Goal: Information Seeking & Learning: Learn about a topic

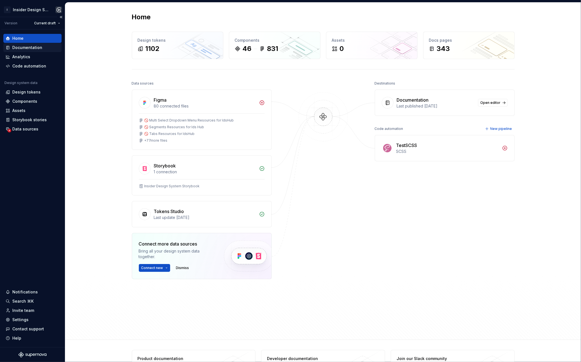
click at [18, 50] on div "Documentation" at bounding box center [32, 47] width 58 height 9
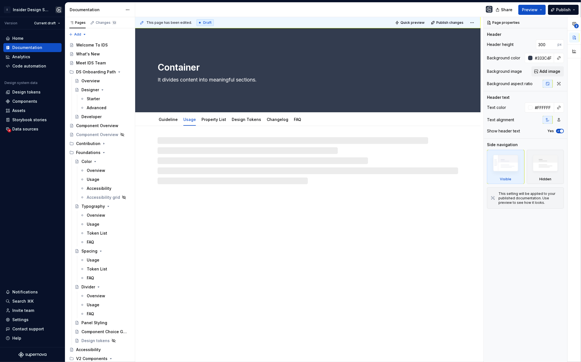
type textarea "*"
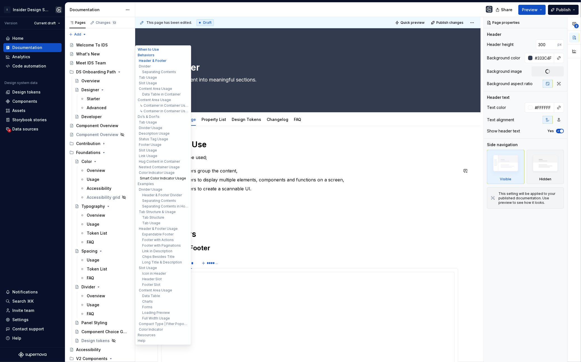
click at [154, 177] on button "Smart Color Indicator Usage" at bounding box center [163, 178] width 53 height 6
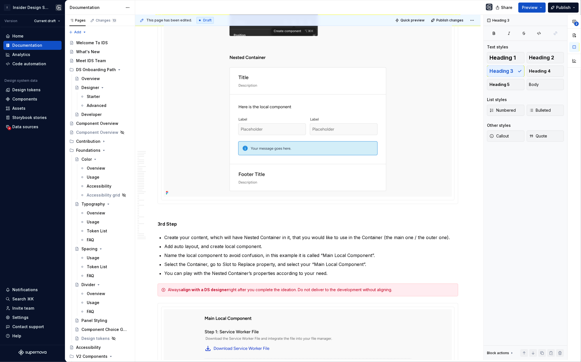
scroll to position [3432, 0]
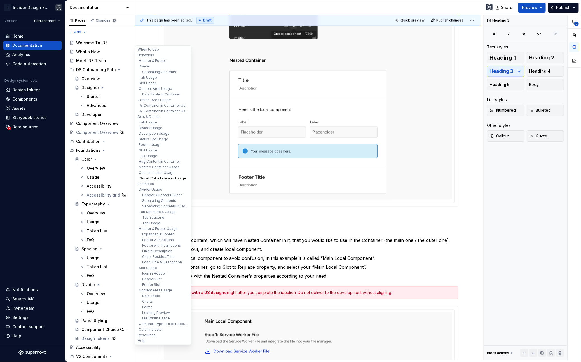
click at [155, 177] on button "Smart Color Indicator Usage" at bounding box center [163, 178] width 53 height 6
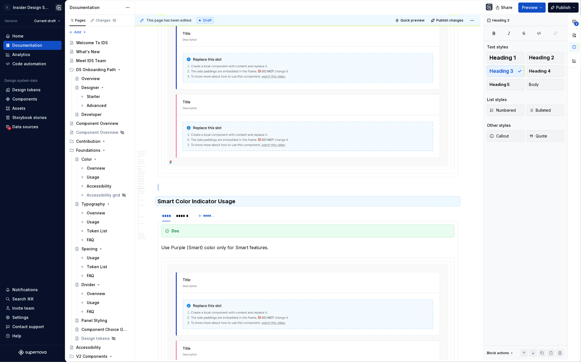
scroll to position [7478, 0]
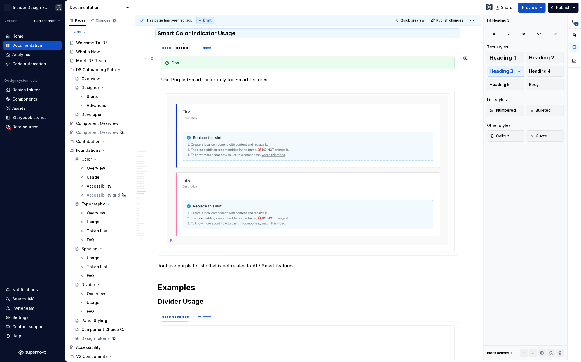
click at [182, 52] on div "******" at bounding box center [182, 48] width 17 height 8
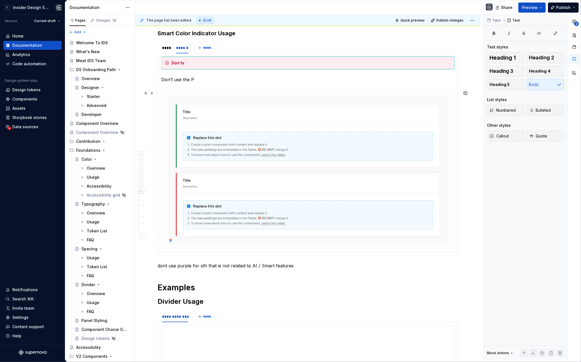
click at [200, 83] on p "Don’t use the P" at bounding box center [307, 79] width 293 height 7
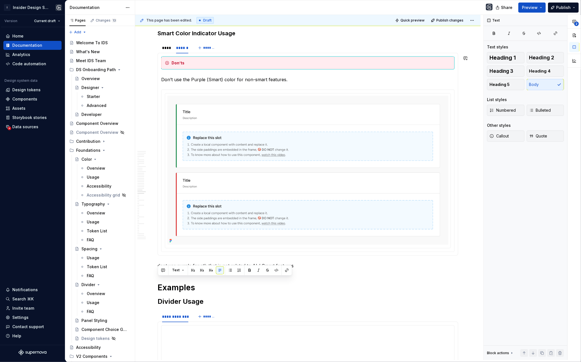
click at [193, 269] on p "dont use purple for sth that is not related to AI / Smart features" at bounding box center [308, 265] width 301 height 7
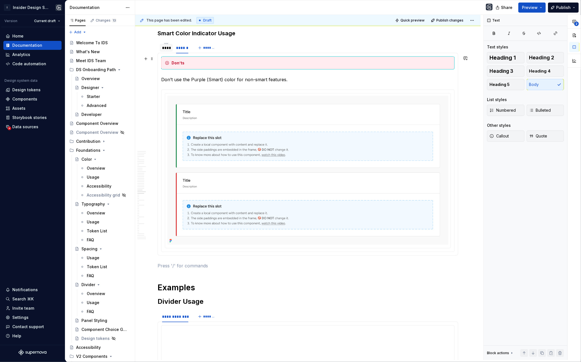
click at [166, 51] on div "****" at bounding box center [166, 48] width 8 height 6
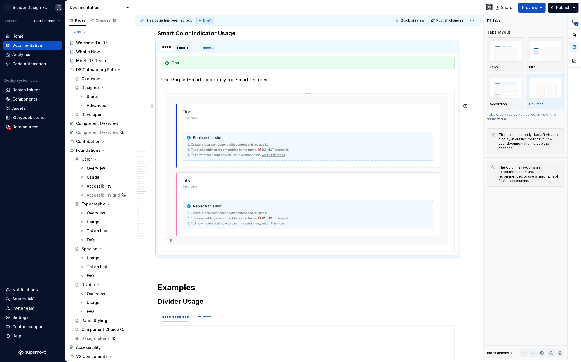
click at [196, 147] on img at bounding box center [307, 170] width 281 height 149
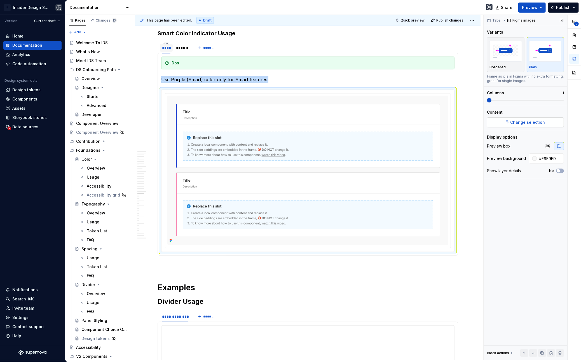
click at [542, 120] on span "Change selection" at bounding box center [528, 123] width 35 height 6
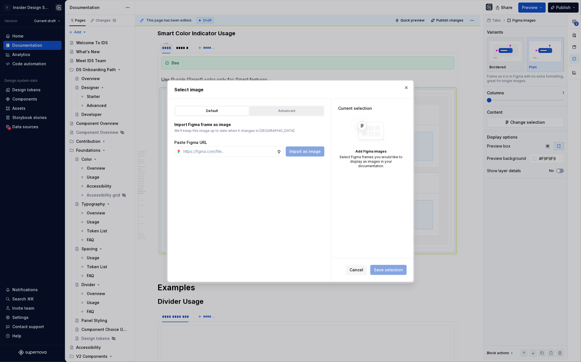
click at [268, 112] on div "Advanced" at bounding box center [287, 111] width 70 height 6
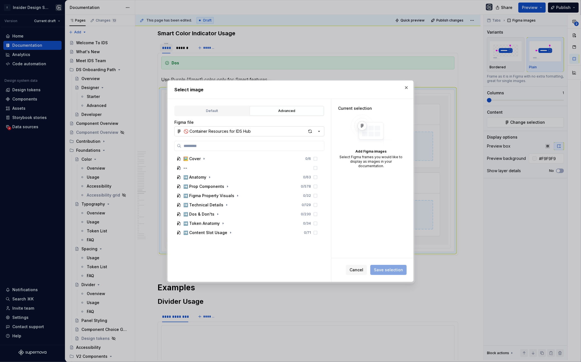
click at [305, 132] on button "🚫 Container Resources for IDS Hub" at bounding box center [249, 131] width 150 height 10
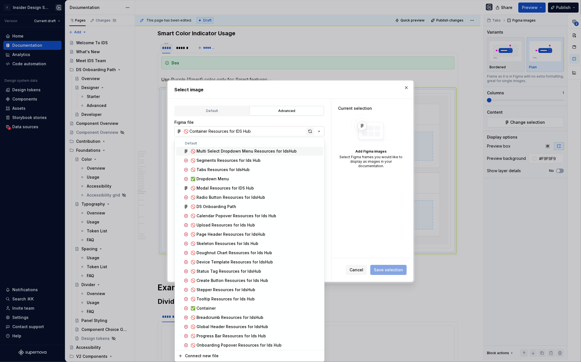
click at [310, 132] on div "Select image Default Advanced Import Figma frame as image We’ll keep this image…" at bounding box center [290, 181] width 581 height 362
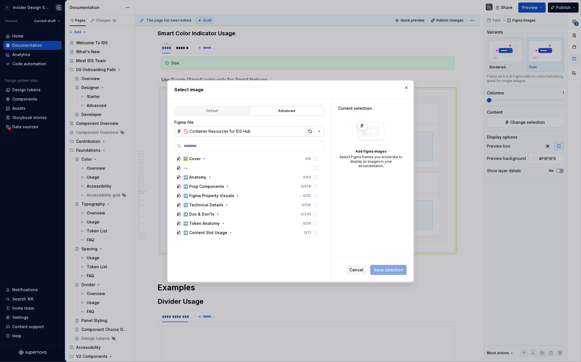
click at [309, 132] on div "button" at bounding box center [310, 131] width 8 height 8
click at [222, 213] on div "➡️ Dos & Don'ts 0 / 260" at bounding box center [247, 214] width 146 height 9
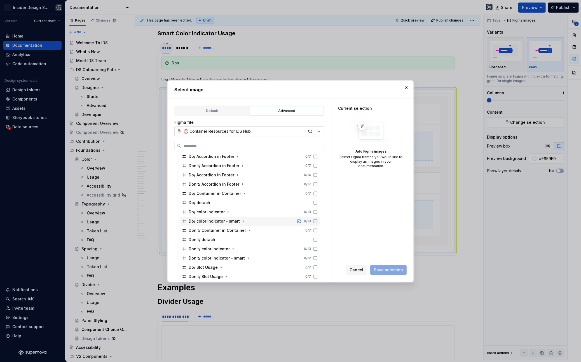
scroll to position [128, 0]
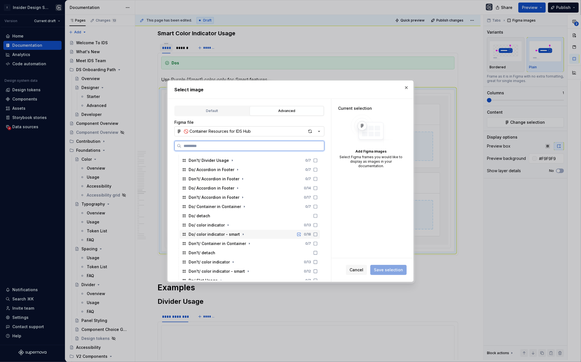
click at [251, 231] on div "Do/ color indicator - smart 0 / 18" at bounding box center [250, 234] width 140 height 9
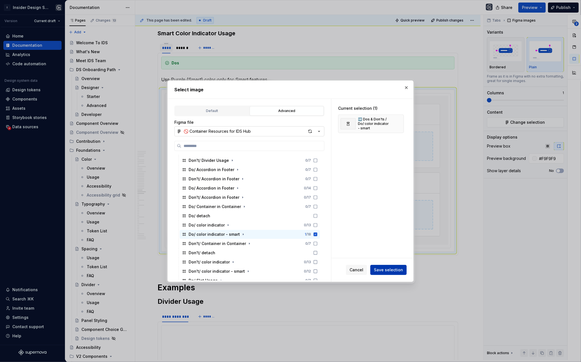
click at [395, 270] on span "Save selection" at bounding box center [388, 270] width 29 height 6
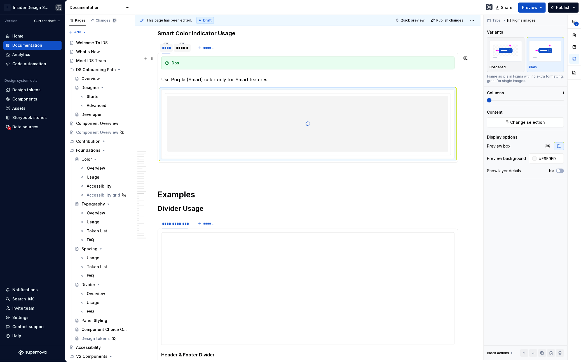
click at [185, 51] on div "******" at bounding box center [182, 48] width 12 height 6
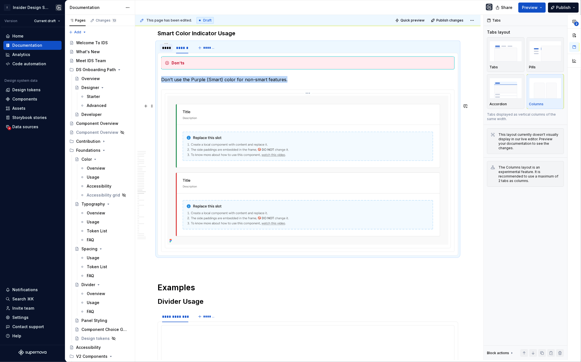
click at [193, 143] on img at bounding box center [307, 170] width 281 height 149
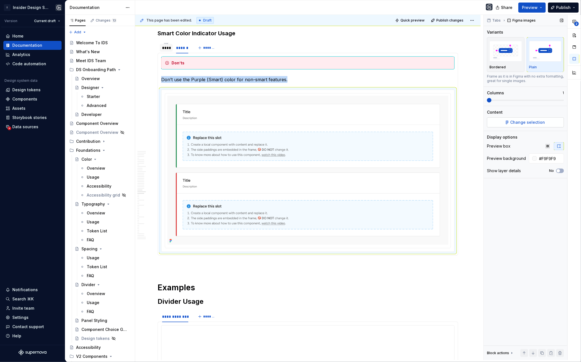
click at [497, 125] on button "Change selection" at bounding box center [525, 122] width 77 height 10
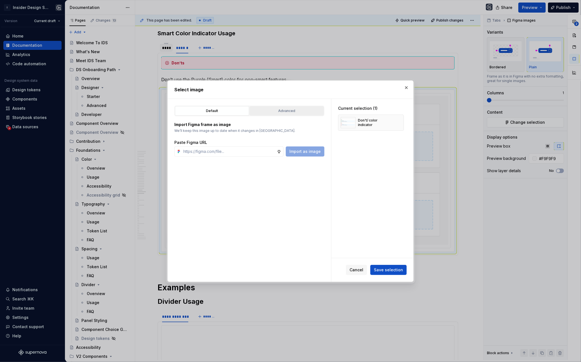
click at [273, 106] on button "Advanced" at bounding box center [287, 111] width 74 height 10
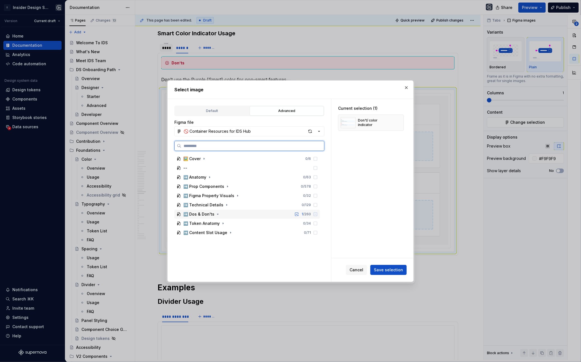
click at [234, 212] on div "➡️ Dos & Don'ts 1 / 260" at bounding box center [247, 214] width 146 height 9
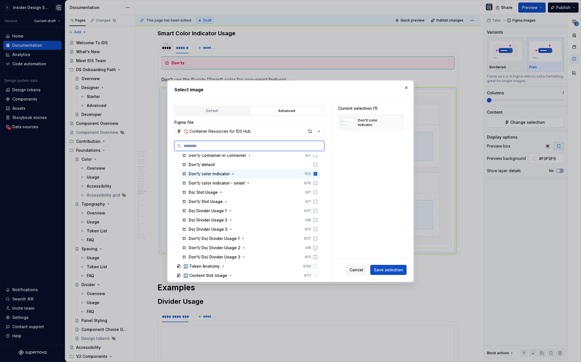
scroll to position [213, 0]
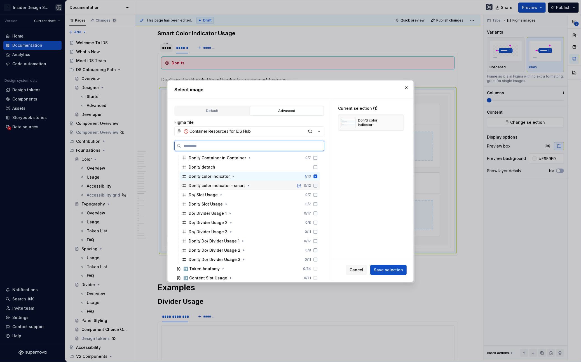
click at [265, 185] on div "Don't/ color indicator - smart 0 / 12" at bounding box center [250, 185] width 140 height 9
click at [266, 177] on div "Don't/ color indicator 1 / 13" at bounding box center [250, 176] width 140 height 9
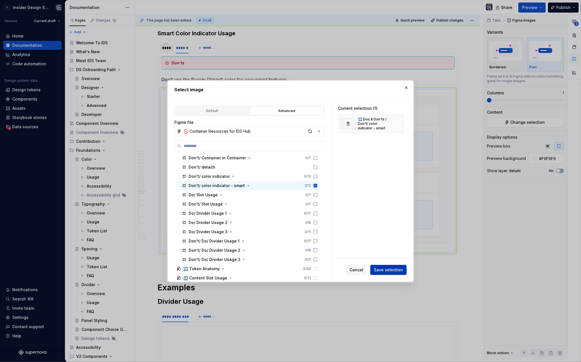
click at [386, 268] on span "Save selection" at bounding box center [388, 270] width 29 height 6
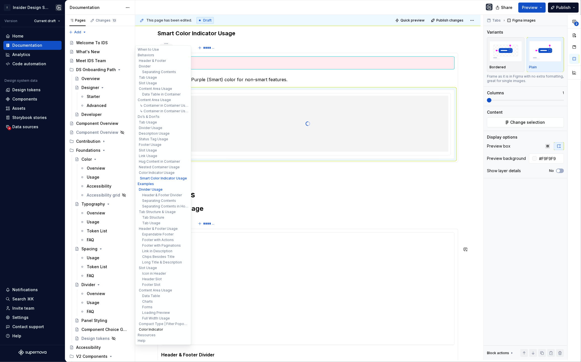
click at [159, 329] on button "Color Indicator" at bounding box center [163, 330] width 53 height 6
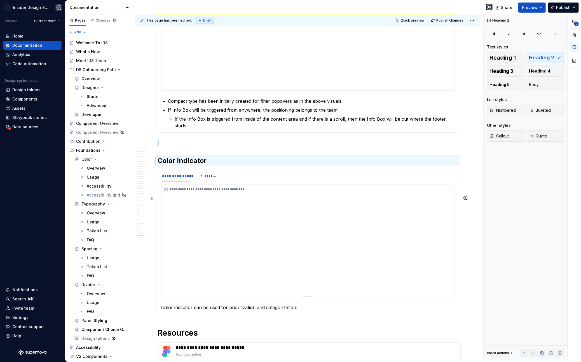
scroll to position [9429, 0]
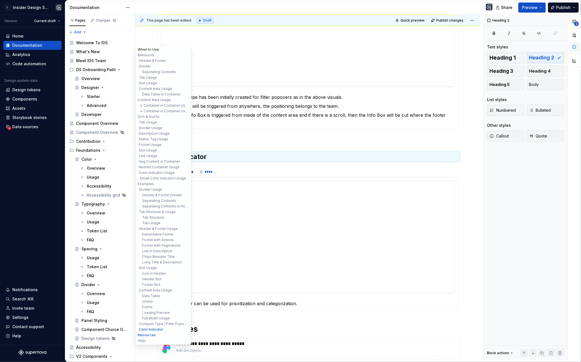
click at [148, 49] on button "When to Use" at bounding box center [163, 50] width 53 height 6
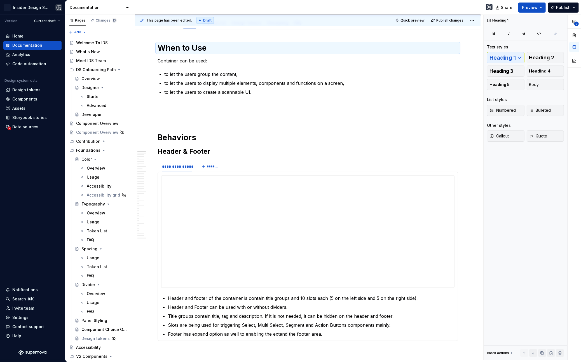
scroll to position [0, 0]
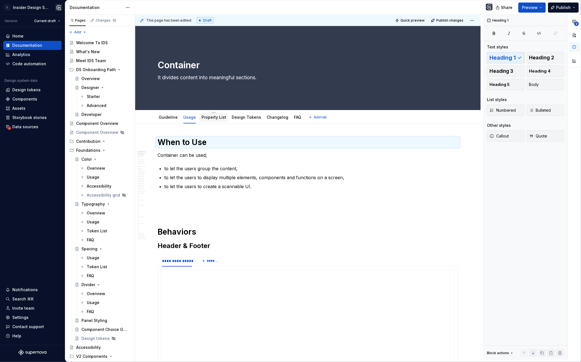
click at [214, 117] on link "Property List" at bounding box center [214, 117] width 25 height 5
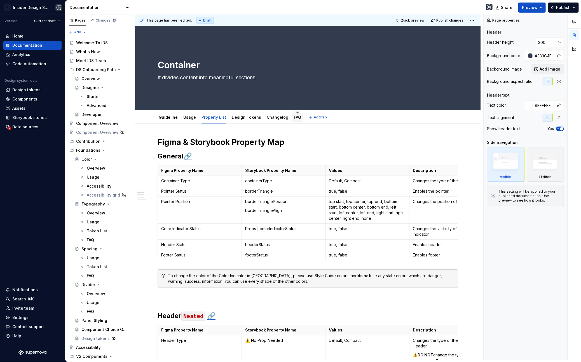
click at [294, 115] on link "FAQ" at bounding box center [297, 117] width 7 height 5
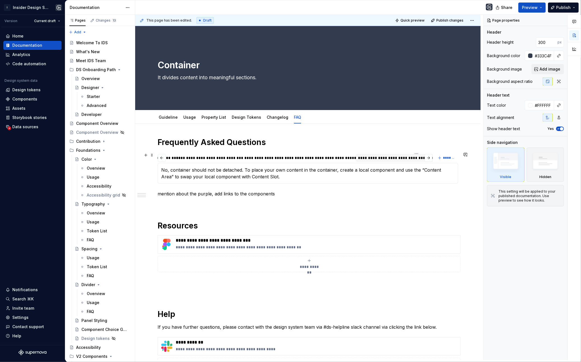
scroll to position [0, 727]
click at [402, 158] on div "**********" at bounding box center [372, 158] width 117 height 6
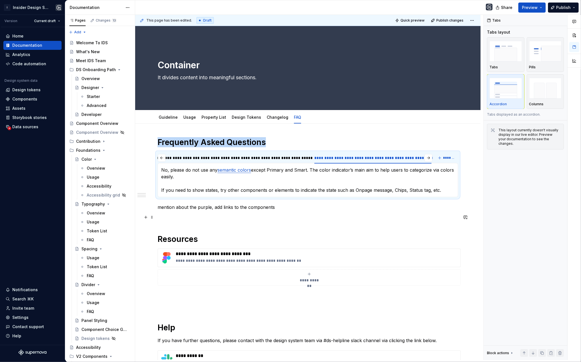
type textarea "*"
click at [446, 159] on span "*******" at bounding box center [449, 158] width 13 height 4
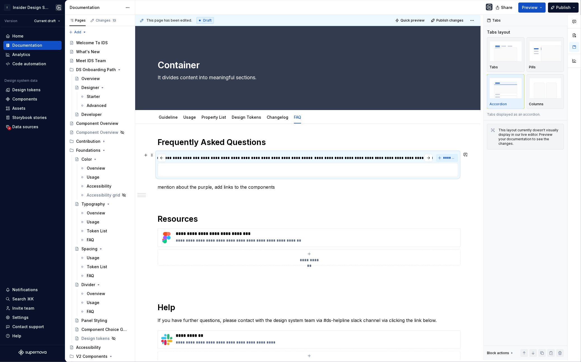
scroll to position [0, 748]
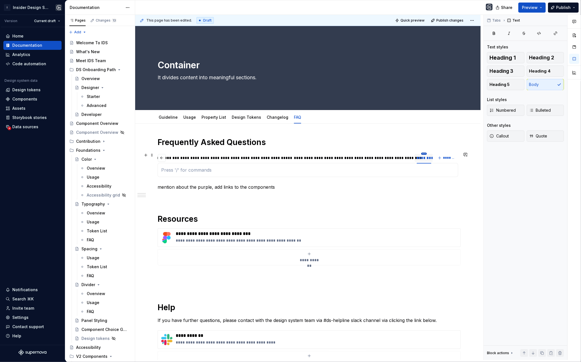
click at [423, 154] on html "I Insider Design System Version Current draft Home Documentation Analytics Code…" at bounding box center [290, 181] width 581 height 362
click at [430, 198] on div "Delete tab" at bounding box center [447, 199] width 48 height 9
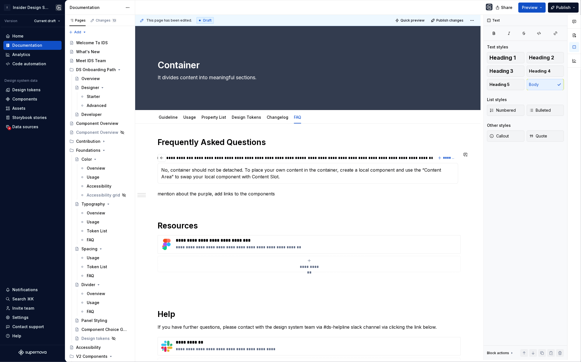
scroll to position [0, 728]
click at [376, 156] on div "**********" at bounding box center [372, 158] width 117 height 6
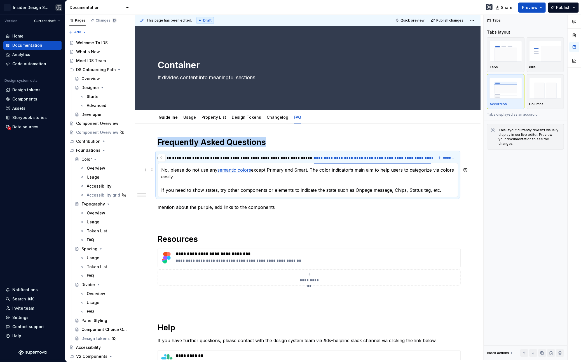
click at [444, 189] on p "No, please do not use any semantic colors except Primary and Smart. The color i…" at bounding box center [307, 180] width 293 height 27
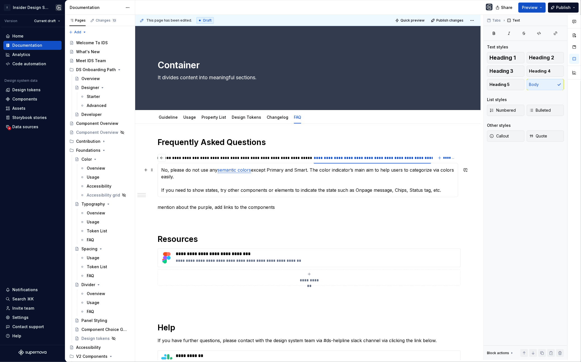
click at [299, 179] on p "No, please do not use any semantic colors except Primary and Smart. The color i…" at bounding box center [307, 180] width 293 height 27
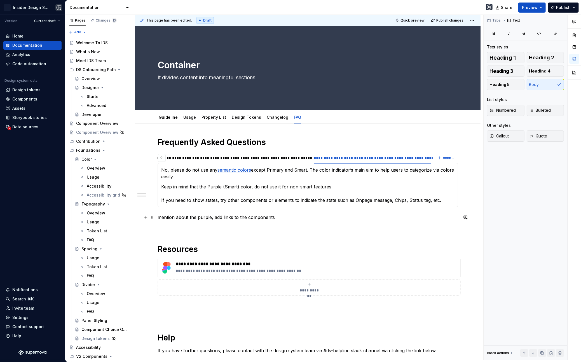
click at [251, 218] on p "mention about the purple, add links to the components" at bounding box center [308, 217] width 301 height 7
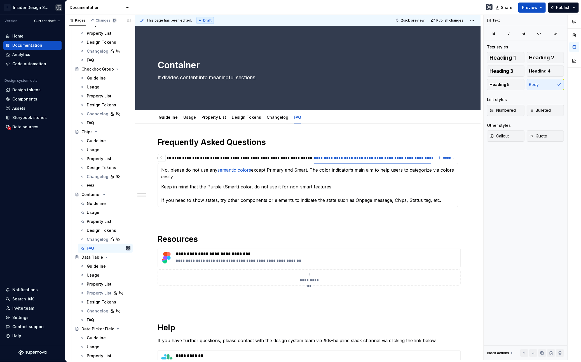
scroll to position [1031, 0]
click at [95, 266] on div "Guideline" at bounding box center [96, 266] width 19 height 6
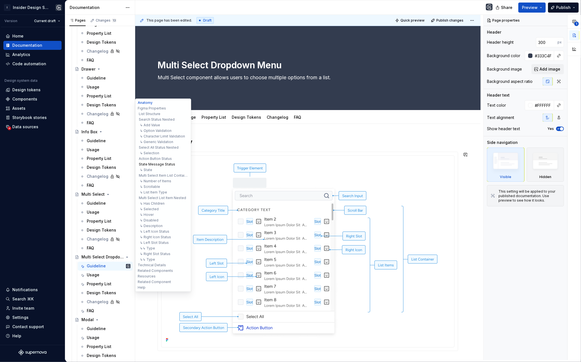
click at [162, 162] on button "State Message Status" at bounding box center [163, 165] width 53 height 6
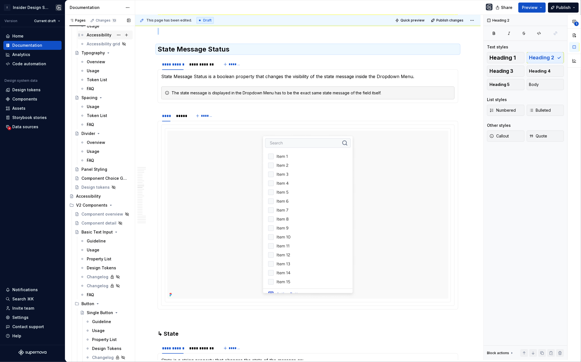
scroll to position [241, 0]
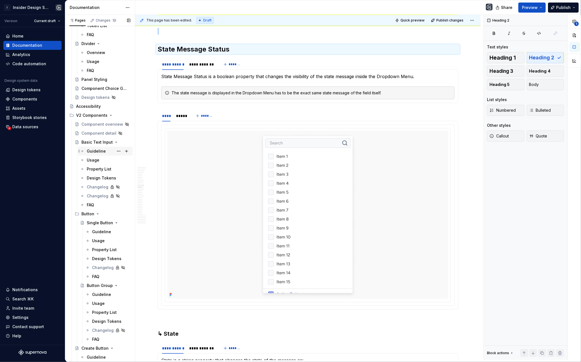
click at [100, 153] on div "Guideline" at bounding box center [96, 151] width 19 height 6
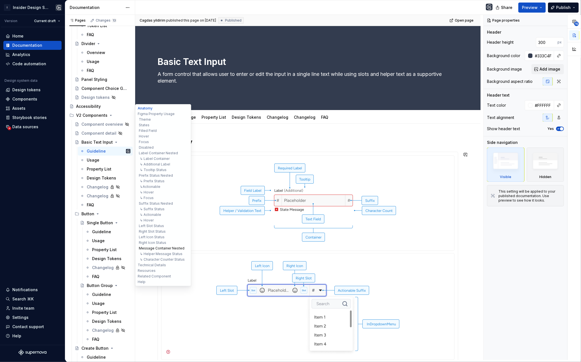
click at [155, 248] on button "Message Container Nested" at bounding box center [163, 248] width 53 height 6
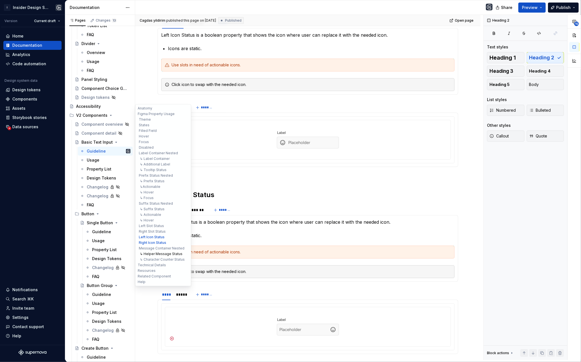
scroll to position [4298, 0]
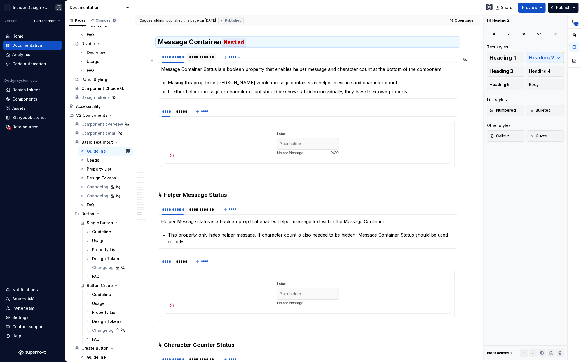
click at [198, 60] on div "**********" at bounding box center [201, 57] width 25 height 6
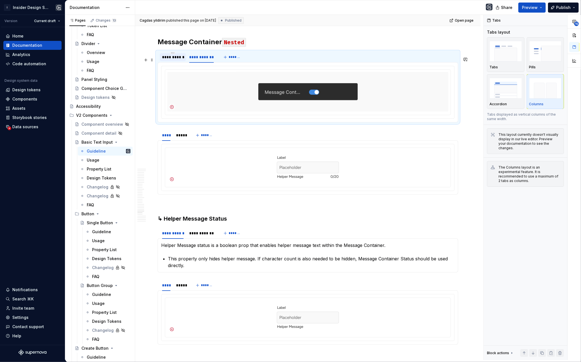
click at [174, 60] on div "**********" at bounding box center [173, 57] width 22 height 6
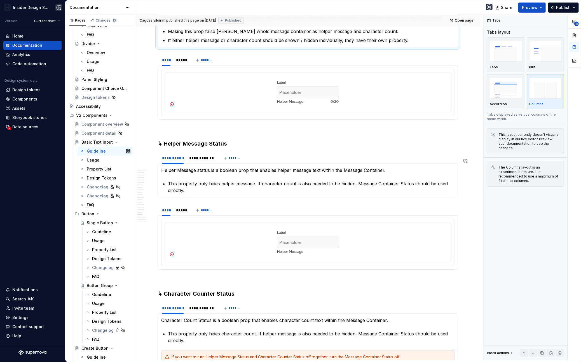
scroll to position [4359, 0]
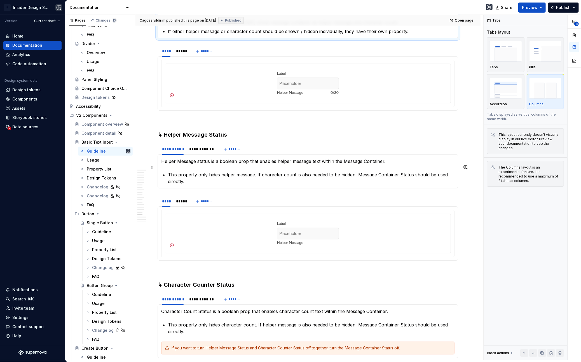
click at [187, 177] on p "This property only hides helper message. If character count is also needed to b…" at bounding box center [311, 177] width 287 height 13
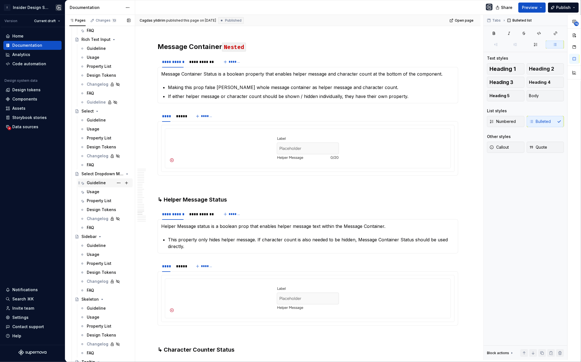
scroll to position [1373, 0]
click at [93, 121] on div "Guideline" at bounding box center [96, 121] width 19 height 6
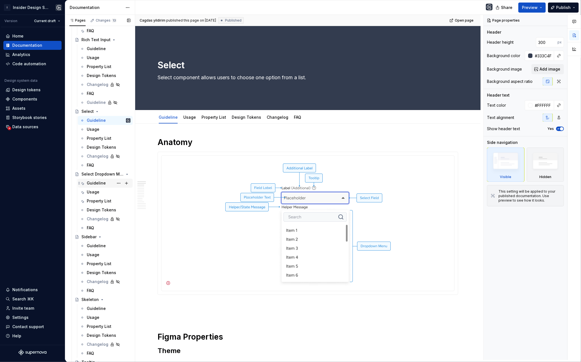
click at [94, 184] on div "Guideline" at bounding box center [96, 183] width 19 height 6
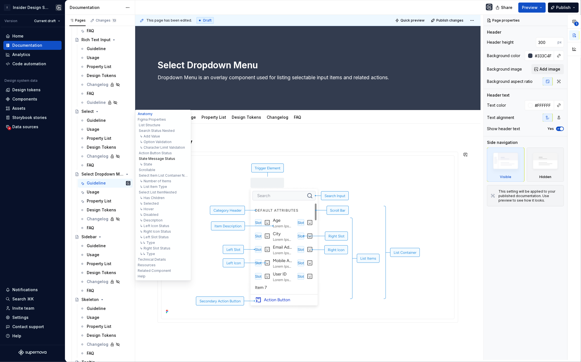
click at [168, 157] on button "State Message Status" at bounding box center [163, 159] width 53 height 6
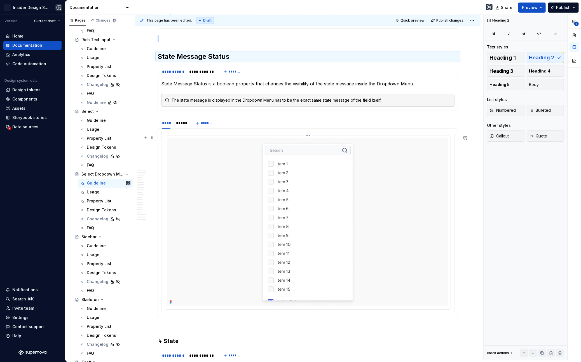
scroll to position [1874, 0]
click at [192, 74] on div "**********" at bounding box center [201, 72] width 25 height 6
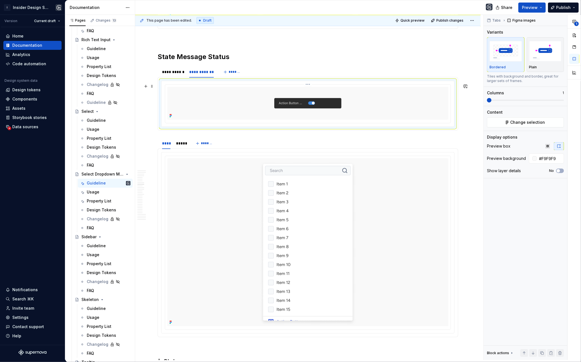
click at [200, 92] on div at bounding box center [307, 103] width 281 height 33
click at [523, 123] on span "Change selection" at bounding box center [528, 123] width 35 height 6
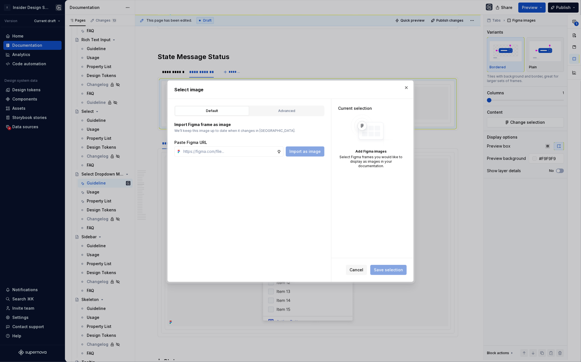
click at [270, 106] on div "Default Advanced" at bounding box center [249, 111] width 150 height 11
click at [271, 108] on div "Advanced" at bounding box center [287, 111] width 70 height 6
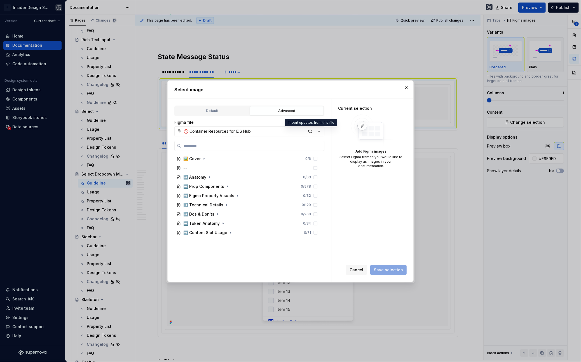
click at [285, 133] on button "🚫 Container Resources for IDS Hub" at bounding box center [249, 131] width 150 height 10
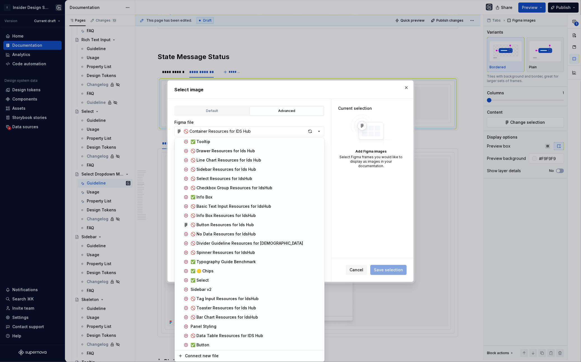
scroll to position [259, 0]
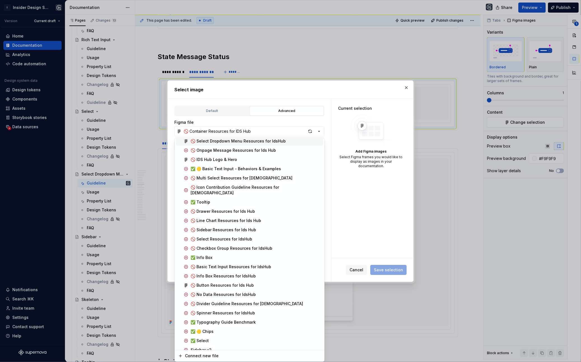
click at [239, 142] on div "🚫 Select Dropdown Menu Resources for IdsHub" at bounding box center [238, 141] width 95 height 6
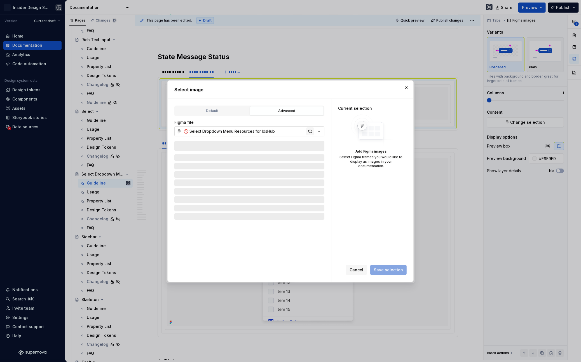
click at [310, 132] on div "button" at bounding box center [310, 131] width 8 height 8
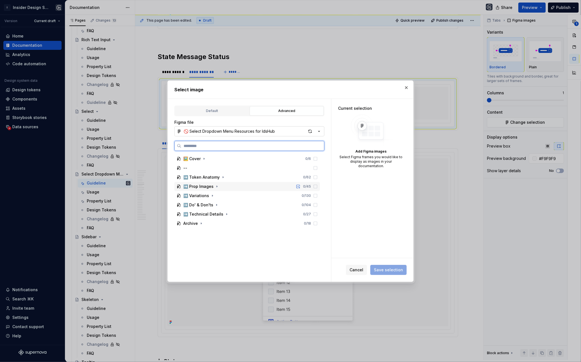
click at [220, 186] on div "➡️ Prop Images 0 / 45" at bounding box center [247, 186] width 146 height 9
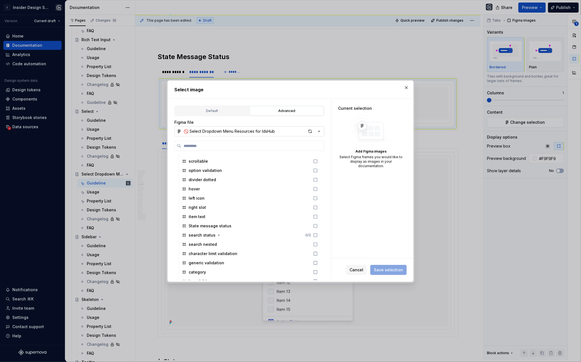
scroll to position [128, 0]
click at [217, 225] on div "State message status" at bounding box center [210, 225] width 43 height 6
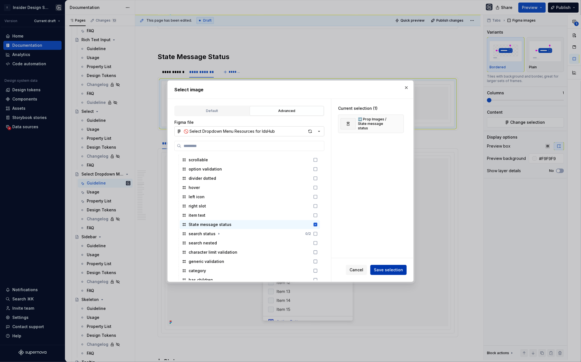
click at [394, 269] on span "Save selection" at bounding box center [388, 270] width 29 height 6
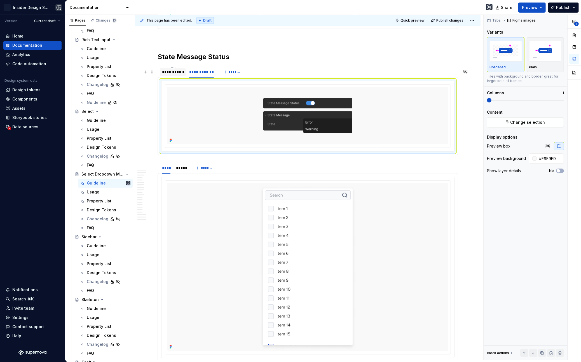
click at [174, 74] on div "**********" at bounding box center [173, 72] width 22 height 6
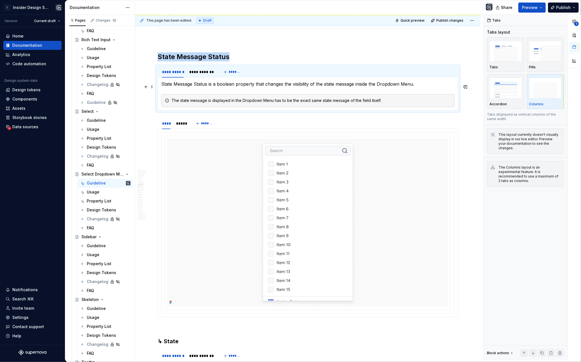
click at [425, 90] on section-item-column "State Message Status is a boolean property that changes the visibility of the s…" at bounding box center [307, 94] width 293 height 26
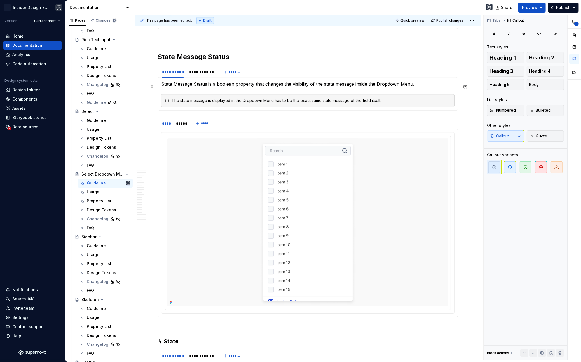
click at [424, 87] on p "State Message Status is a boolean property that changes the visibility of the s…" at bounding box center [307, 84] width 293 height 7
click at [202, 75] on div "**********" at bounding box center [201, 72] width 25 height 6
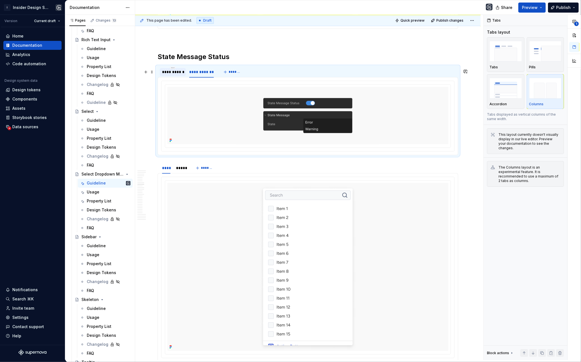
click at [169, 75] on div "**********" at bounding box center [173, 72] width 22 height 6
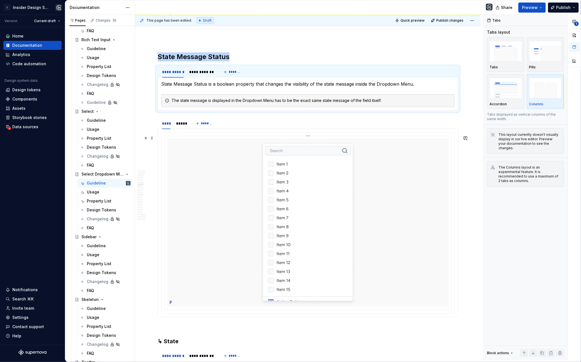
scroll to position [2019, 0]
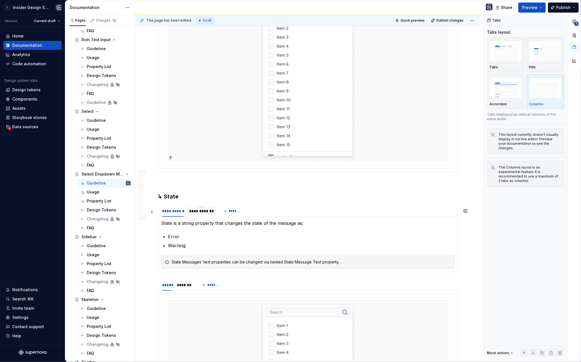
click at [202, 213] on div "**********" at bounding box center [201, 211] width 25 height 6
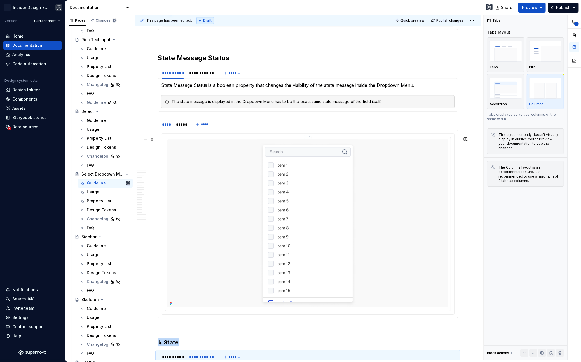
scroll to position [1866, 0]
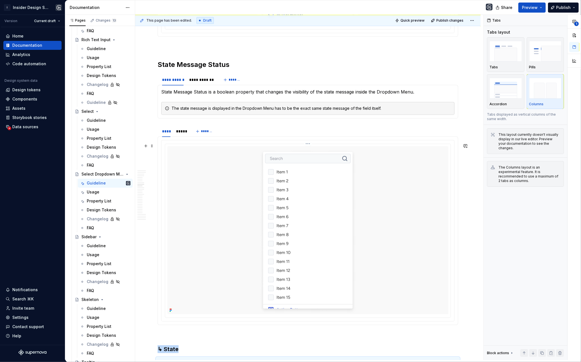
click at [214, 159] on div at bounding box center [307, 230] width 281 height 168
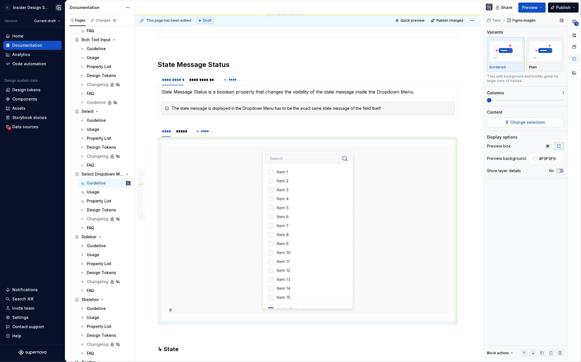
click at [513, 123] on span "Change selection" at bounding box center [528, 123] width 35 height 6
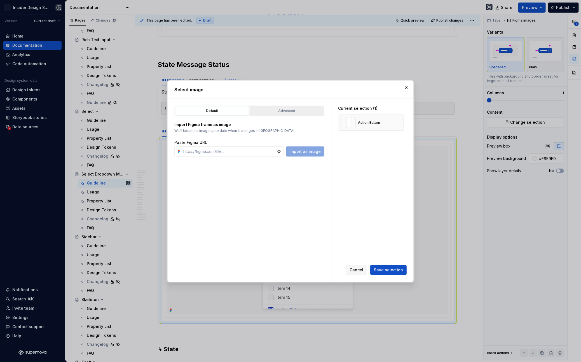
type textarea "*"
click at [284, 111] on div "Advanced" at bounding box center [287, 111] width 70 height 6
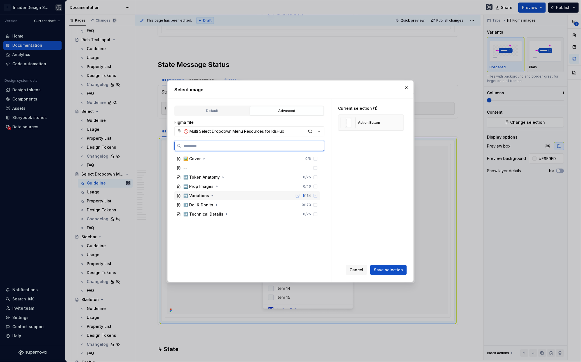
click at [221, 197] on div "➡️ Variations 1 / 134" at bounding box center [247, 195] width 146 height 9
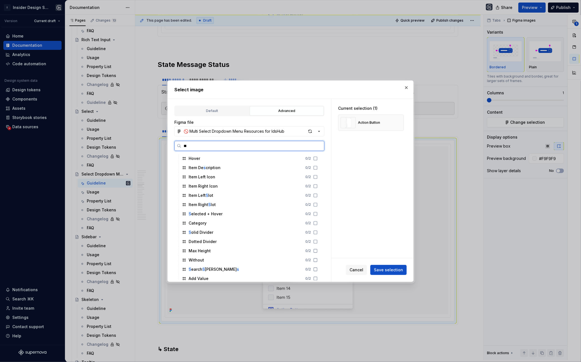
scroll to position [0, 0]
type input "**********"
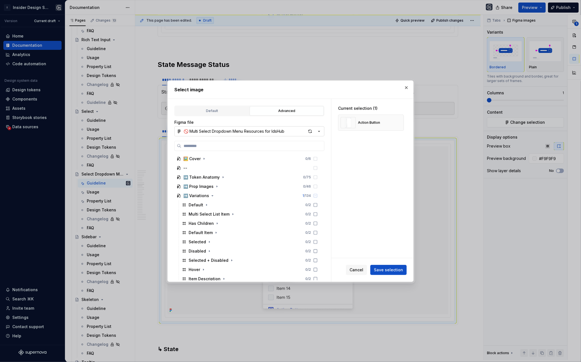
click at [248, 131] on div "🚫 Multi Select Dropdown Menu Resources for IdsHub" at bounding box center [234, 131] width 101 height 6
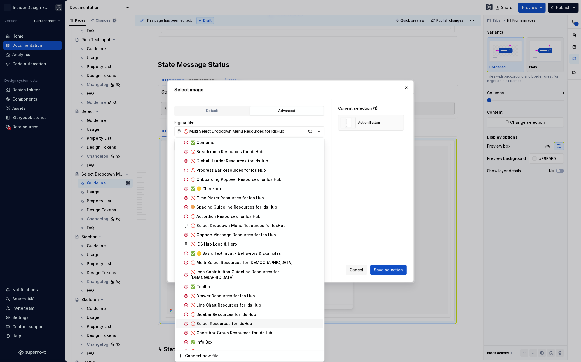
scroll to position [186, 0]
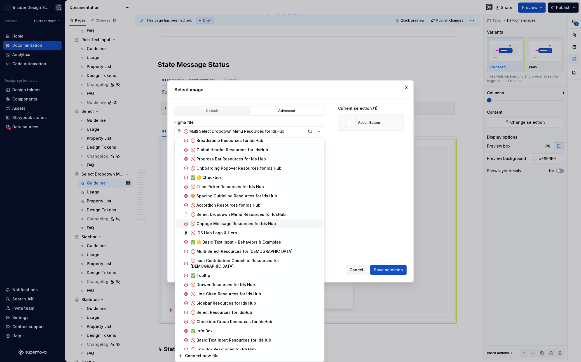
click at [228, 214] on div "🚫 Select Dropdown Menu Resources for IdsHub" at bounding box center [238, 215] width 95 height 6
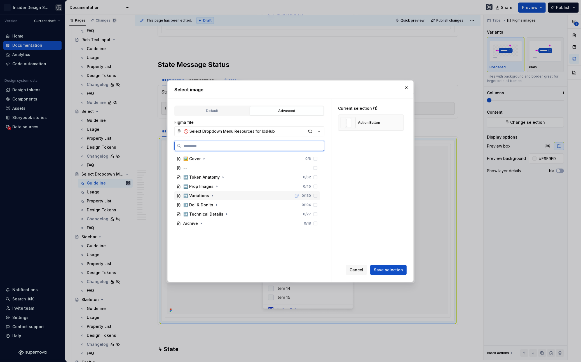
click at [217, 195] on div "➡️ Variations 0 / 130" at bounding box center [247, 195] width 146 height 9
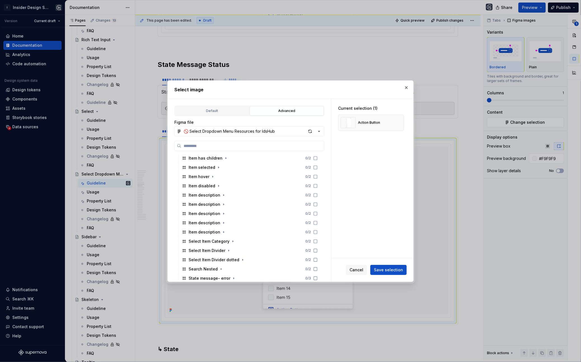
scroll to position [140, 0]
click at [399, 123] on button "button" at bounding box center [398, 123] width 8 height 8
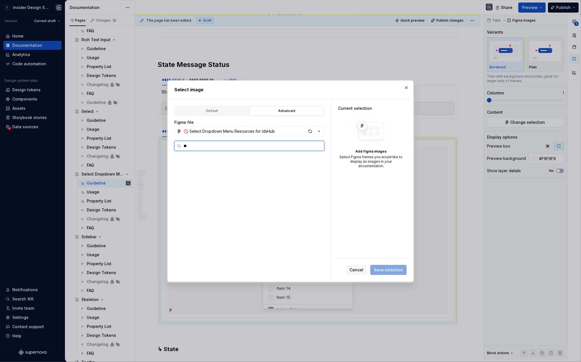
scroll to position [0, 1]
type input "**********"
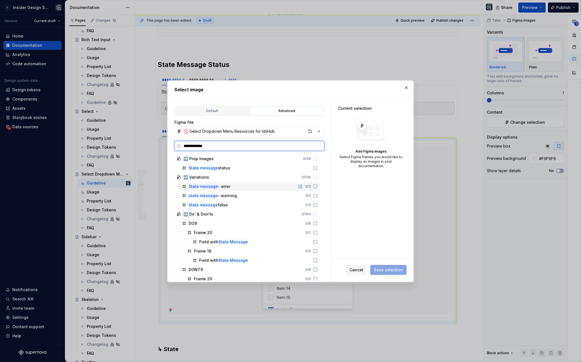
click at [246, 186] on div "State message - error 0 / 3" at bounding box center [250, 186] width 140 height 9
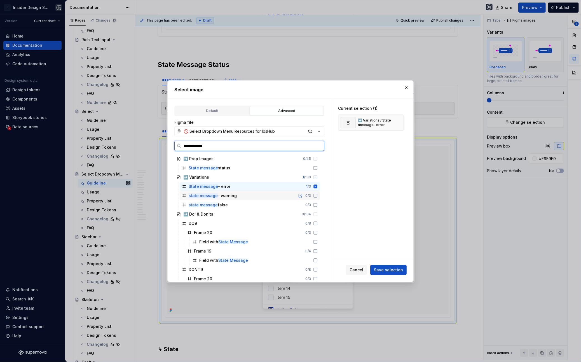
click at [246, 197] on div "state message - warning 0 / 3" at bounding box center [250, 195] width 140 height 9
click at [386, 267] on span "Save selection" at bounding box center [388, 270] width 29 height 6
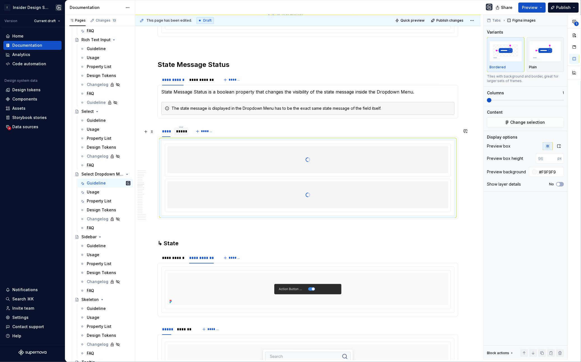
click at [179, 134] on div "*****" at bounding box center [181, 131] width 10 height 6
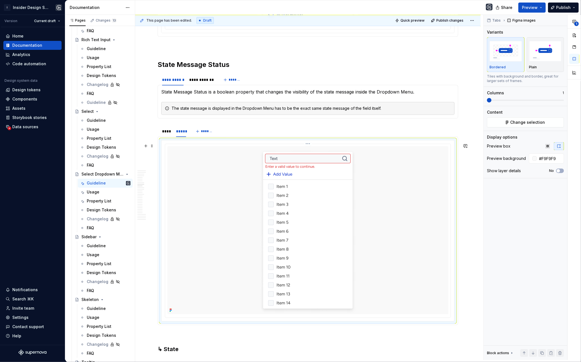
click at [205, 165] on div at bounding box center [307, 230] width 281 height 168
click at [536, 123] on span "Change selection" at bounding box center [528, 123] width 35 height 6
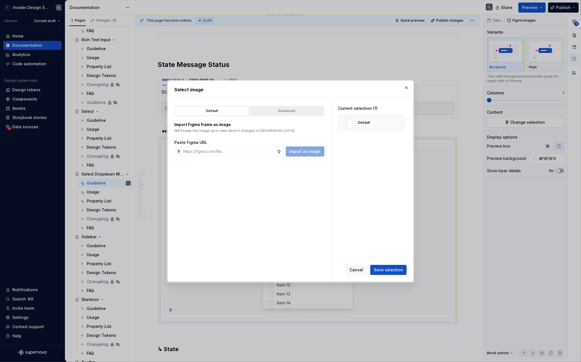
click at [265, 109] on div "Advanced" at bounding box center [287, 111] width 70 height 6
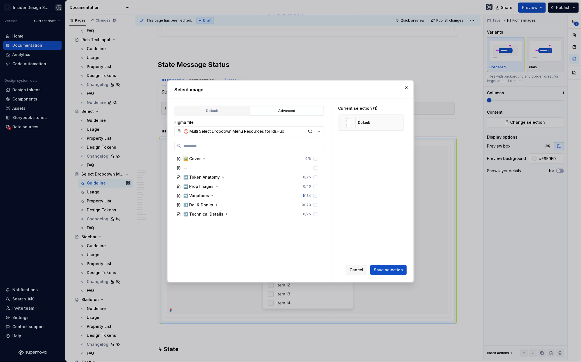
type textarea "*"
click at [222, 144] on input "search" at bounding box center [252, 146] width 143 height 6
type input "**"
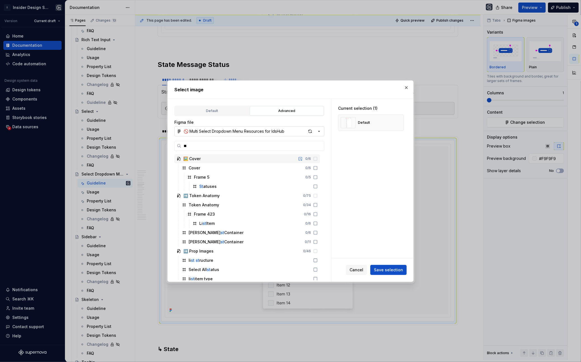
click at [221, 132] on div "🚫 Multi Select Dropdown Menu Resources for IdsHub" at bounding box center [234, 131] width 101 height 6
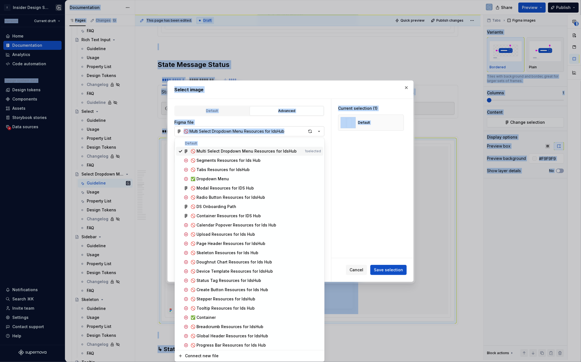
click at [221, 132] on div "Select image Default Advanced Import Figma frame as image We’ll keep this image…" at bounding box center [290, 181] width 581 height 362
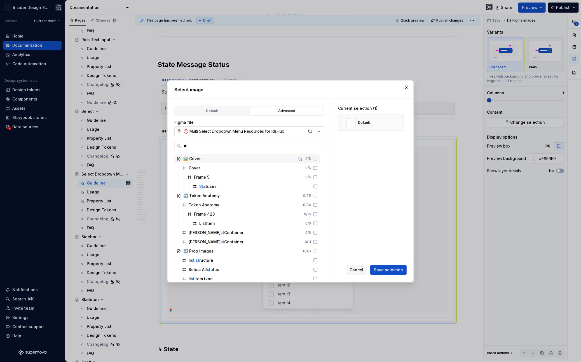
click at [223, 133] on div "🚫 Multi Select Dropdown Menu Resources for IdsHub" at bounding box center [234, 131] width 101 height 6
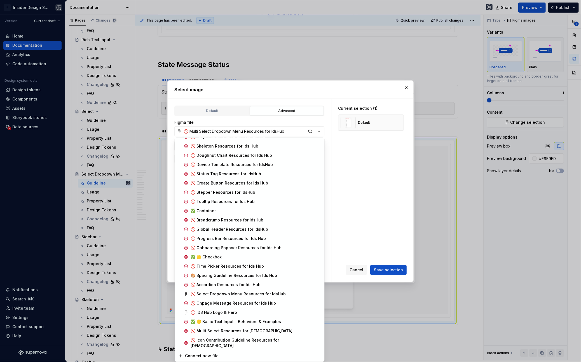
scroll to position [111, 0]
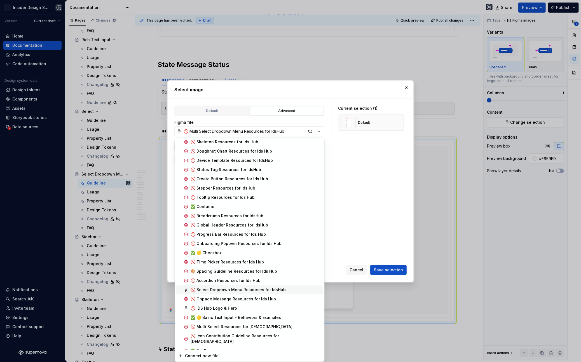
click at [240, 291] on div "🚫 Select Dropdown Menu Resources for IdsHub" at bounding box center [238, 290] width 95 height 6
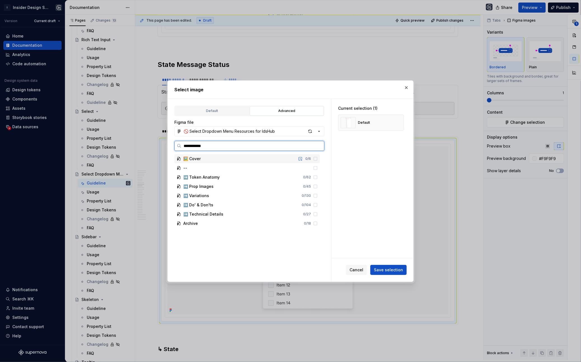
type input "**********"
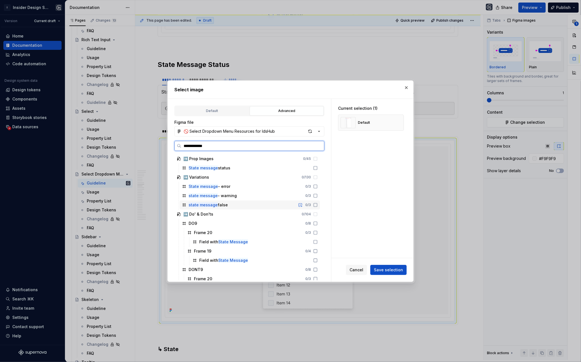
click at [242, 202] on div "state message false 0 / 3" at bounding box center [250, 204] width 140 height 9
click at [396, 122] on button "button" at bounding box center [398, 123] width 8 height 8
click at [383, 270] on span "Save selection" at bounding box center [388, 270] width 29 height 6
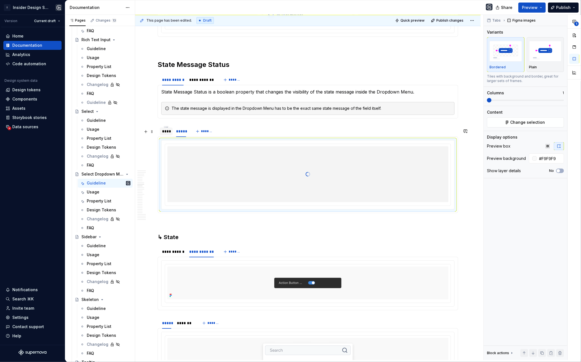
click at [167, 134] on div "****" at bounding box center [166, 131] width 8 height 6
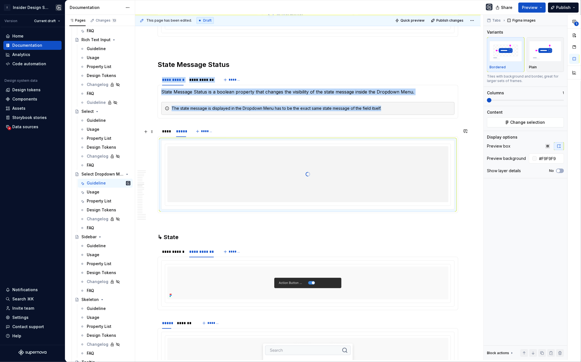
type textarea "*"
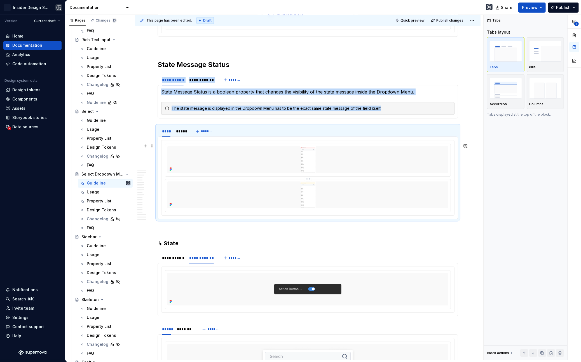
click at [377, 186] on div at bounding box center [307, 194] width 281 height 27
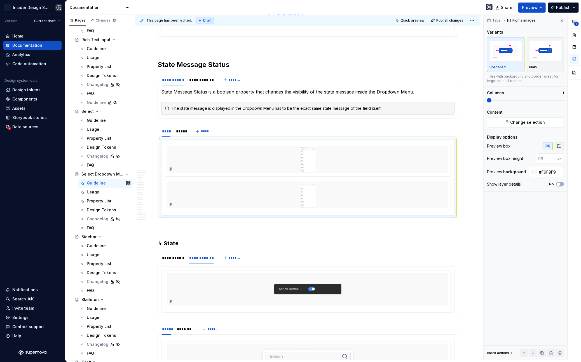
click at [557, 143] on button "button" at bounding box center [559, 146] width 10 height 8
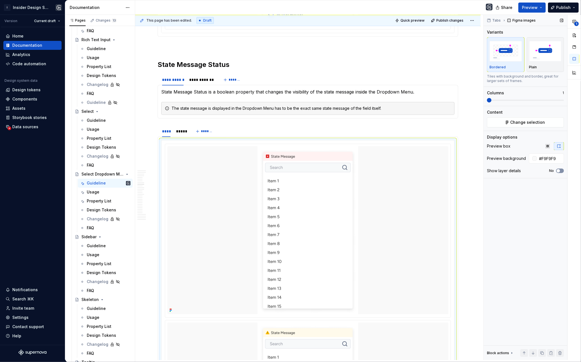
click at [560, 171] on span "button" at bounding box center [558, 170] width 3 height 3
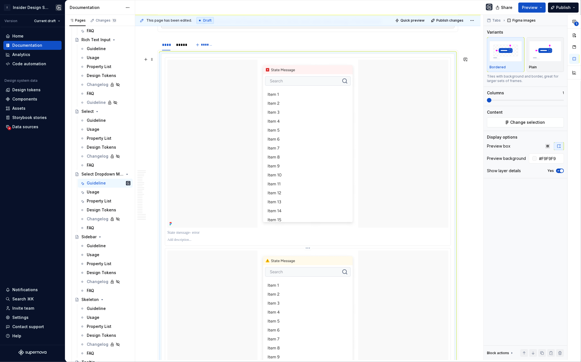
scroll to position [1948, 0]
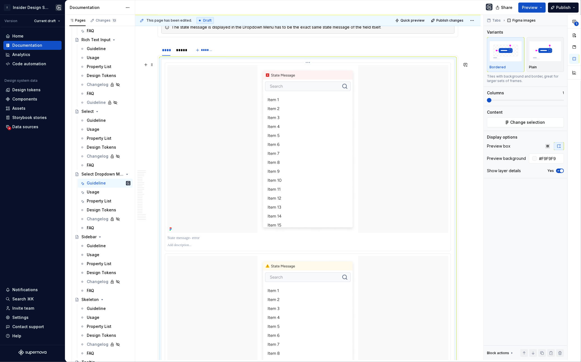
click at [224, 196] on div at bounding box center [307, 149] width 281 height 168
click at [547, 159] on input "#F9F9F9" at bounding box center [550, 158] width 27 height 10
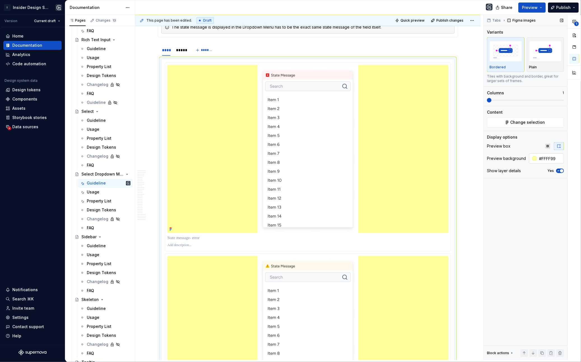
click at [549, 161] on input "#FFFF99" at bounding box center [550, 158] width 27 height 10
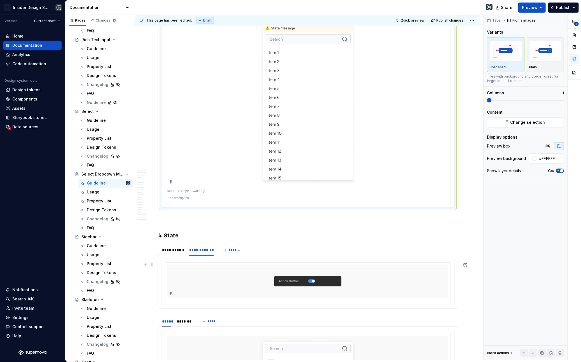
scroll to position [2396, 0]
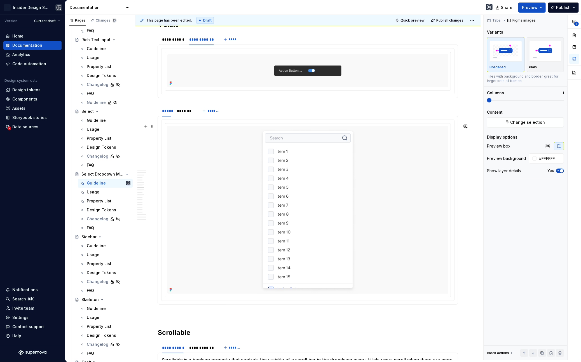
click at [236, 230] on div at bounding box center [307, 210] width 281 height 168
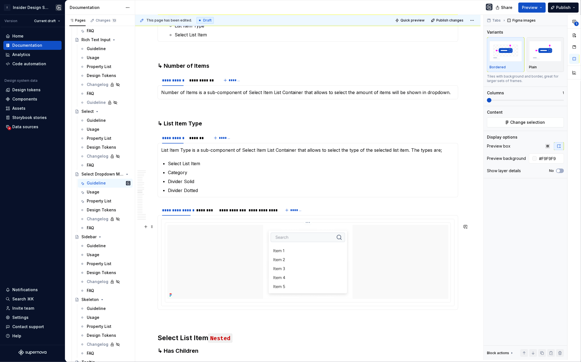
scroll to position [3128, 0]
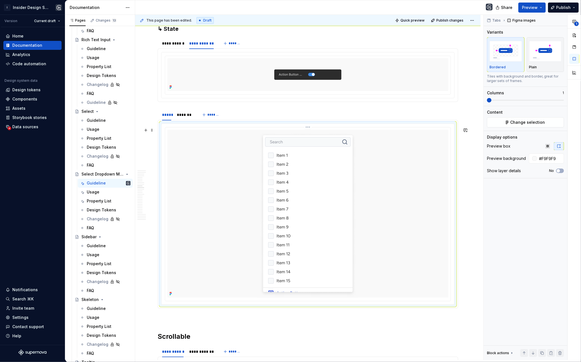
click at [236, 230] on div at bounding box center [307, 214] width 281 height 168
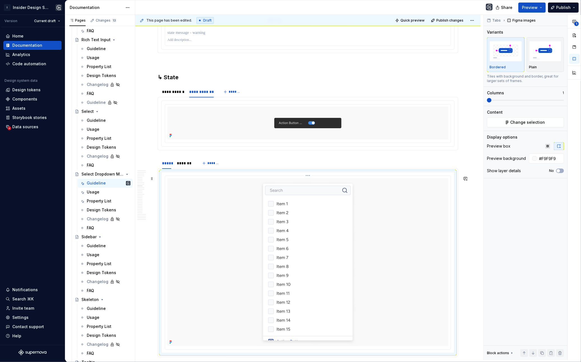
scroll to position [2124, 0]
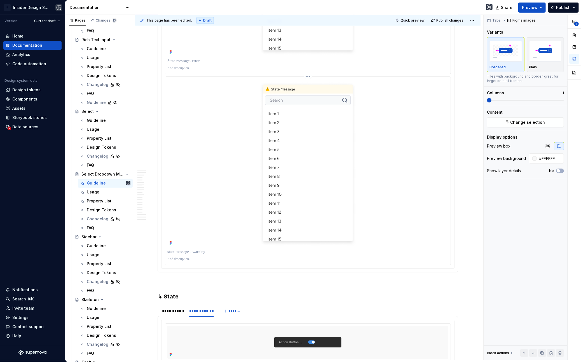
click at [235, 229] on div at bounding box center [307, 163] width 281 height 168
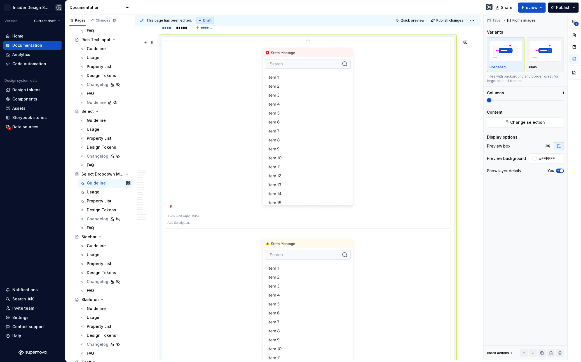
scroll to position [1938, 0]
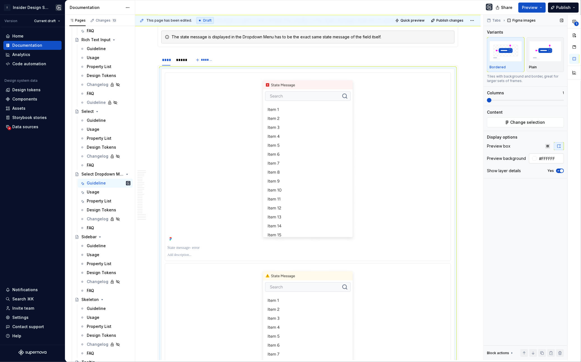
click at [549, 162] on input "#FFFFFF" at bounding box center [550, 158] width 27 height 10
type input "#F9F9F9"
click at [224, 247] on p at bounding box center [307, 248] width 281 height 6
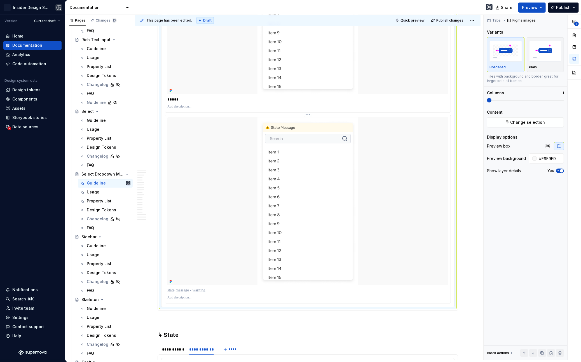
scroll to position [2129, 0]
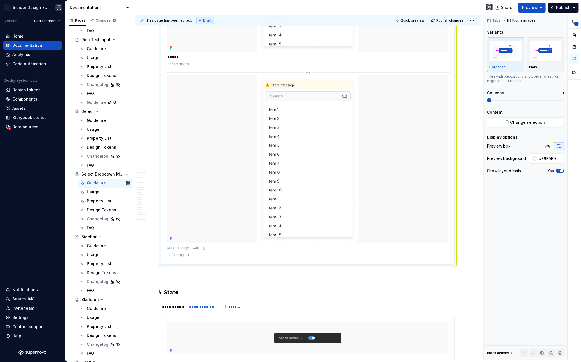
click at [191, 249] on p at bounding box center [307, 248] width 281 height 6
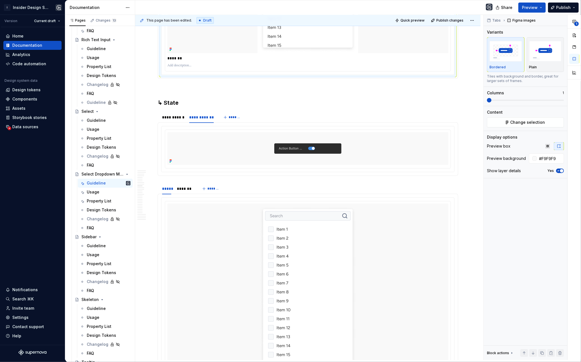
scroll to position [2332, 0]
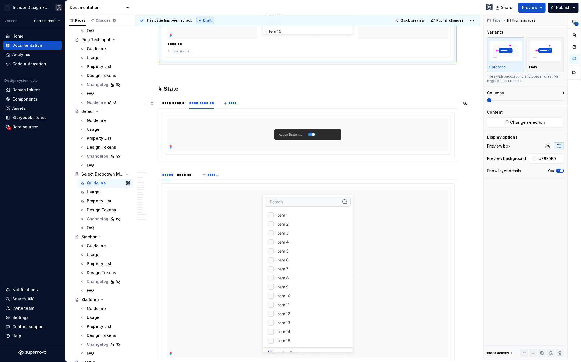
click at [196, 137] on div at bounding box center [307, 134] width 281 height 33
click at [533, 128] on div "Tabs Figma images Variants Bordered Plain Tiles with background and border, gre…" at bounding box center [526, 187] width 84 height 345
click at [533, 121] on span "Change selection" at bounding box center [528, 123] width 35 height 6
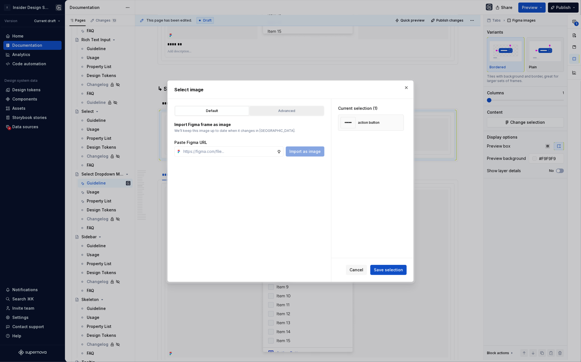
click at [275, 114] on button "Advanced" at bounding box center [287, 111] width 74 height 10
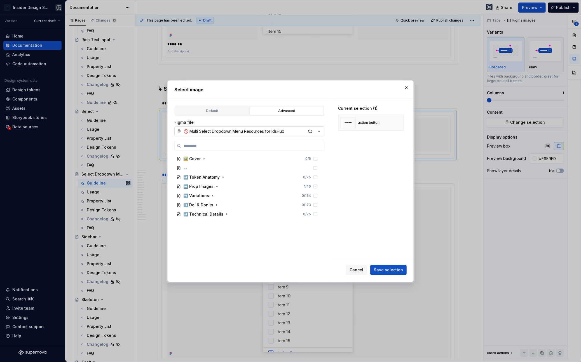
click at [283, 128] on div "🚫 Multi Select Dropdown Menu Resources for IdsHub" at bounding box center [234, 131] width 101 height 6
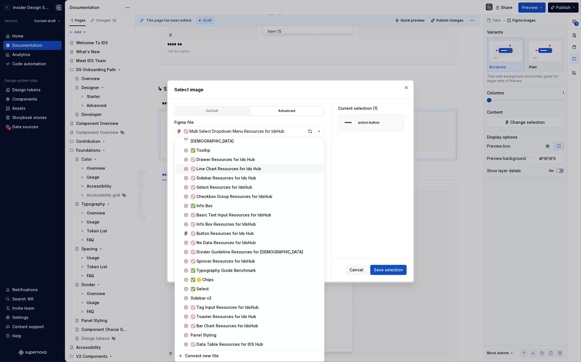
scroll to position [251, 0]
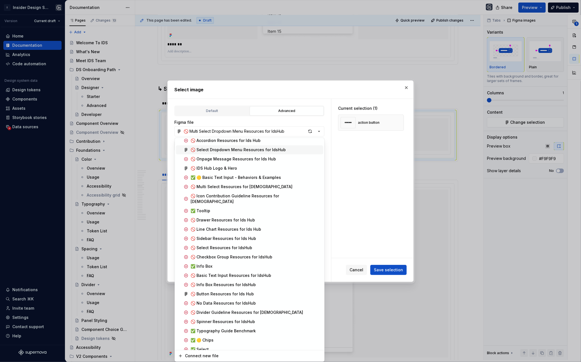
click at [251, 151] on div "🚫 Select Dropdown Menu Resources for IdsHub" at bounding box center [238, 150] width 95 height 6
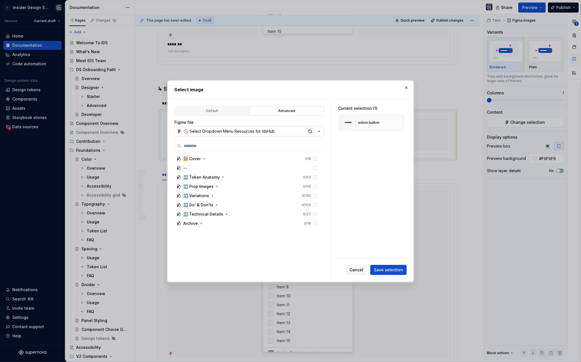
click at [308, 131] on div "button" at bounding box center [310, 131] width 8 height 8
type textarea "*"
click at [231, 144] on input "search" at bounding box center [252, 146] width 143 height 6
click at [221, 196] on div "➡️ Variations 0 / 130" at bounding box center [247, 195] width 146 height 9
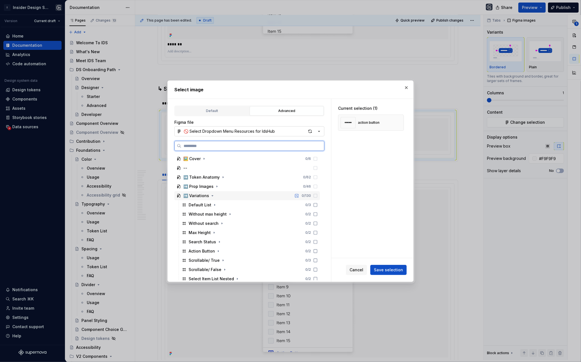
click at [221, 196] on div "➡️ Variations 0 / 130" at bounding box center [247, 195] width 146 height 9
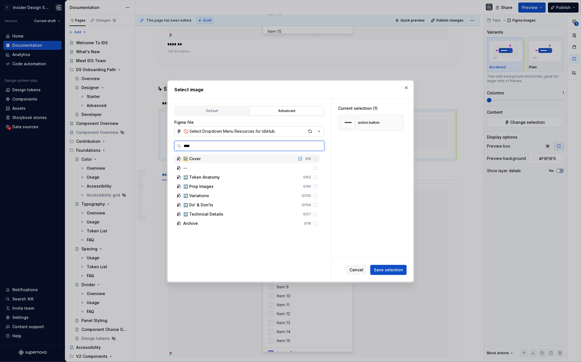
type input "*****"
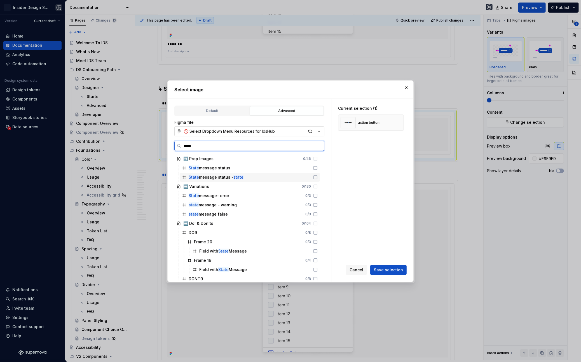
click at [250, 177] on div "State message status - state" at bounding box center [250, 177] width 140 height 9
click at [401, 123] on button "button" at bounding box center [398, 123] width 8 height 8
click at [396, 264] on div "Cancel Save selection" at bounding box center [372, 270] width 82 height 24
click at [396, 269] on span "Save selection" at bounding box center [388, 270] width 29 height 6
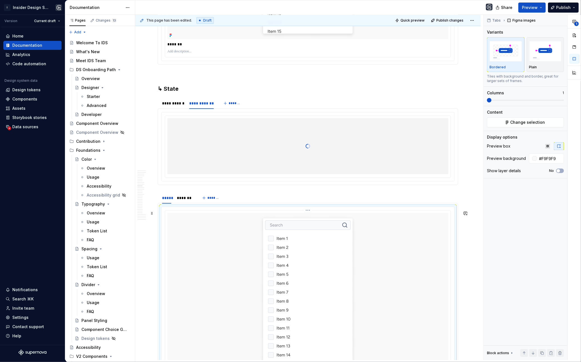
click at [202, 221] on div at bounding box center [307, 297] width 281 height 168
click at [526, 115] on div "Content Change selection" at bounding box center [525, 118] width 77 height 18
click at [525, 121] on span "Change selection" at bounding box center [528, 123] width 35 height 6
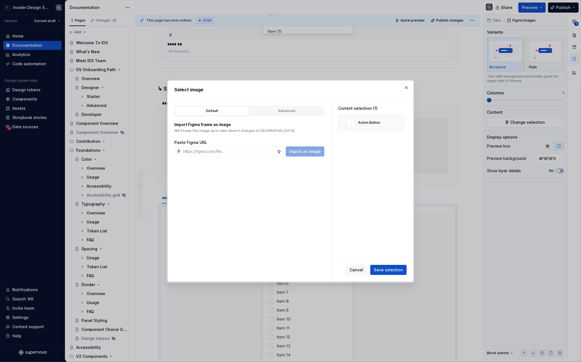
type textarea "*"
click at [401, 121] on button "button" at bounding box center [398, 123] width 8 height 8
click at [275, 114] on button "Advanced" at bounding box center [287, 111] width 74 height 10
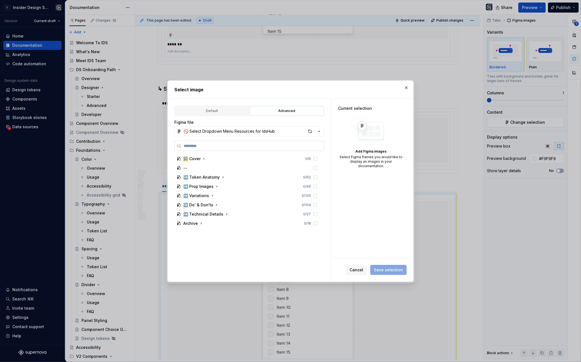
click at [228, 149] on label at bounding box center [249, 146] width 150 height 10
click at [228, 149] on input "search" at bounding box center [252, 146] width 143 height 6
type input "*****"
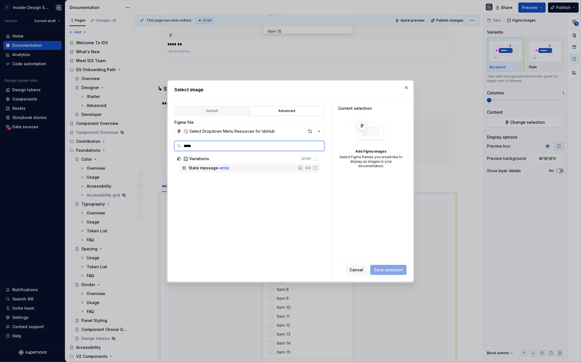
click at [247, 167] on div "State message- error 0 / 3" at bounding box center [250, 167] width 140 height 9
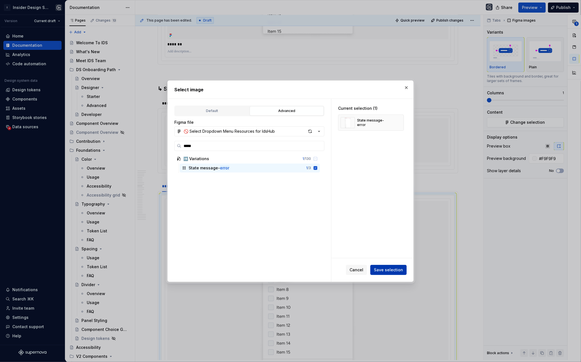
click at [391, 269] on span "Save selection" at bounding box center [388, 270] width 29 height 6
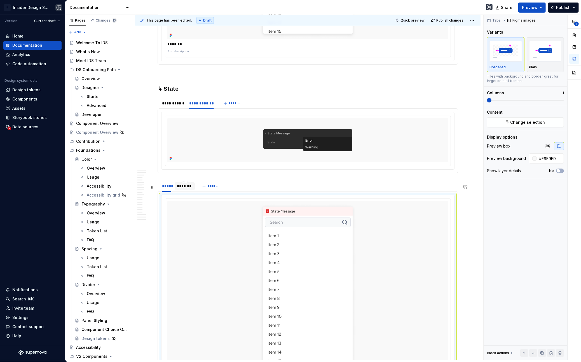
click at [185, 189] on div "*******" at bounding box center [185, 186] width 16 height 6
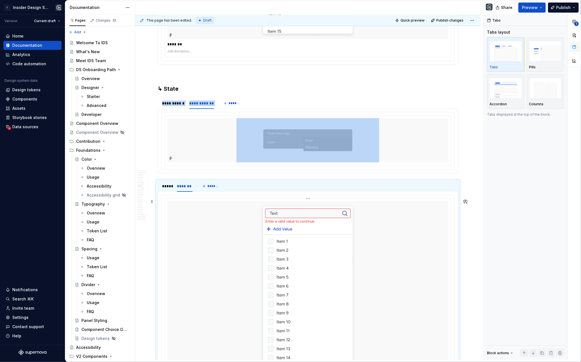
click at [200, 227] on div at bounding box center [307, 285] width 281 height 168
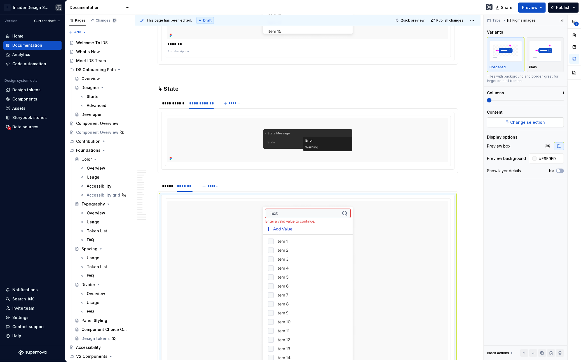
click at [517, 126] on button "Change selection" at bounding box center [525, 122] width 77 height 10
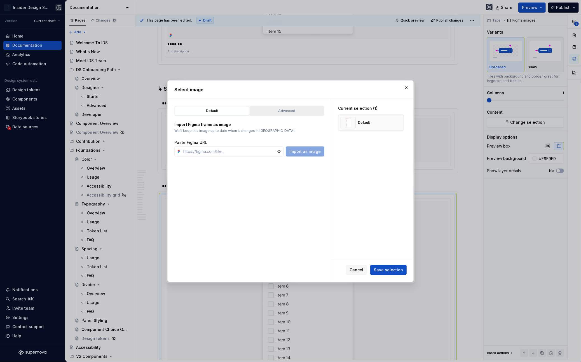
click at [267, 113] on div "Advanced" at bounding box center [287, 111] width 70 height 6
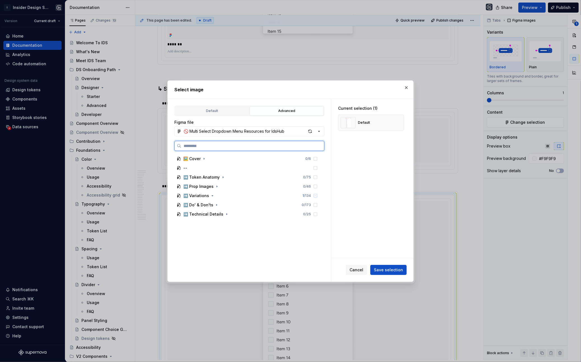
click at [242, 144] on input "search" at bounding box center [252, 146] width 143 height 6
click at [240, 131] on div "🚫 Multi Select Dropdown Menu Resources for IdsHub" at bounding box center [234, 131] width 101 height 6
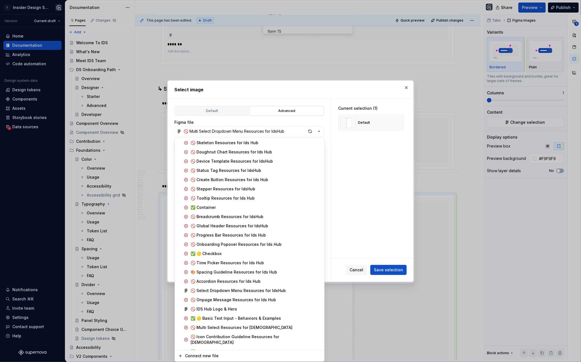
scroll to position [111, 0]
click at [260, 292] on span "🚫 Select Dropdown Menu Resources for IdsHub" at bounding box center [249, 289] width 147 height 9
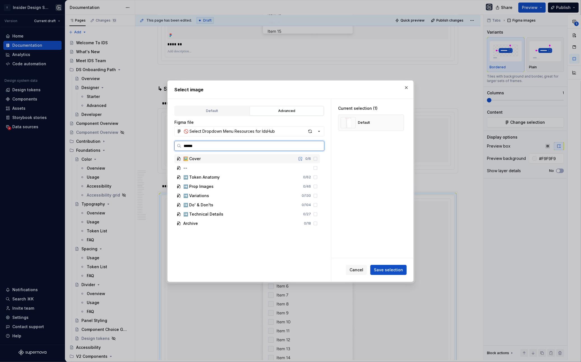
type input "*******"
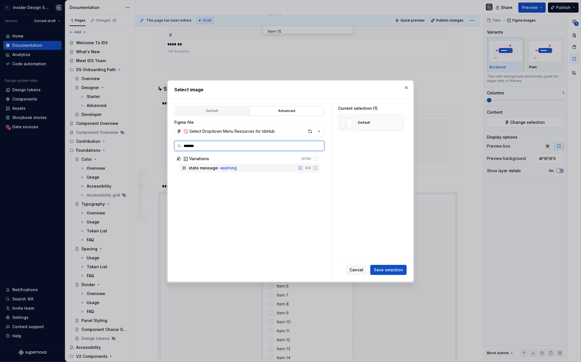
click at [235, 165] on mark "warning" at bounding box center [229, 167] width 16 height 5
click at [401, 120] on button "button" at bounding box center [398, 123] width 8 height 8
click at [396, 268] on span "Save selection" at bounding box center [388, 270] width 29 height 6
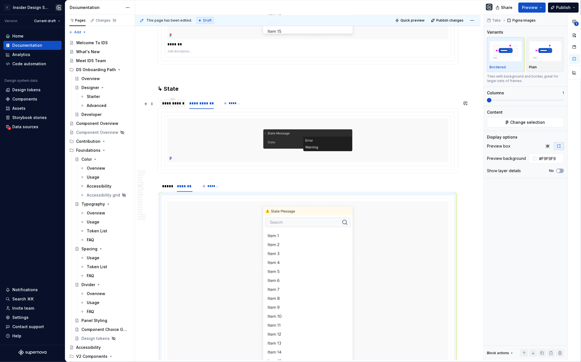
click at [168, 106] on div "**********" at bounding box center [173, 103] width 22 height 6
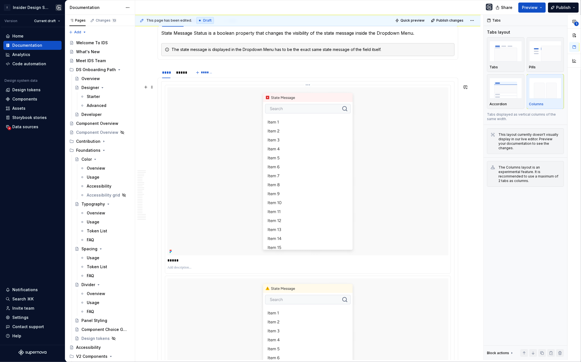
scroll to position [1892, 0]
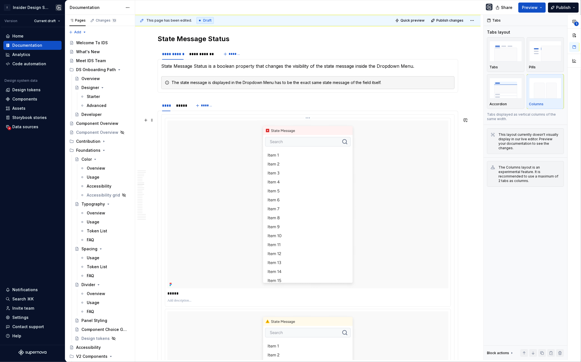
click at [336, 168] on img at bounding box center [308, 204] width 101 height 168
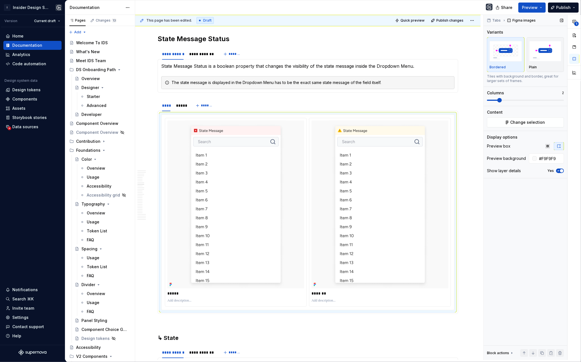
click at [500, 100] on span at bounding box center [525, 100] width 77 height 1
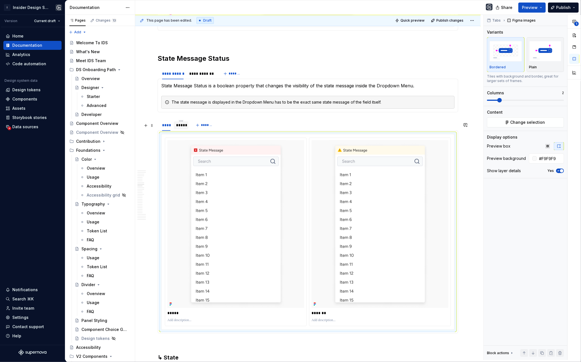
click at [181, 128] on div "*****" at bounding box center [181, 125] width 10 height 6
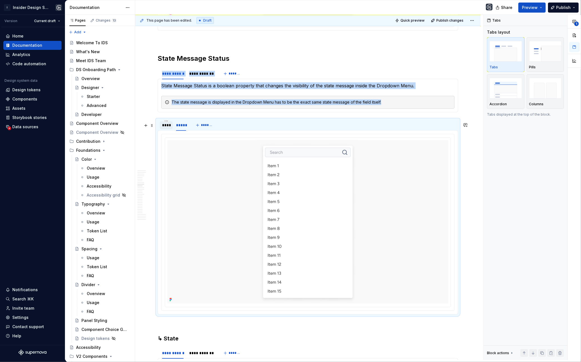
click at [166, 128] on div "****" at bounding box center [166, 125] width 8 height 6
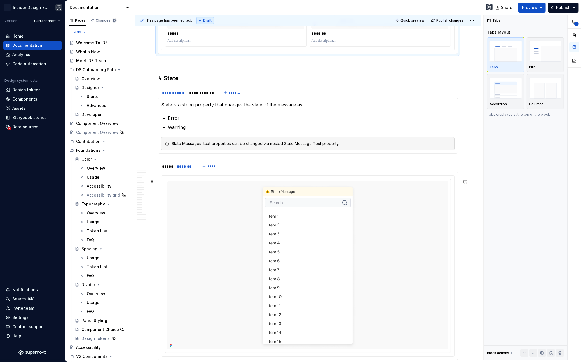
scroll to position [2161, 0]
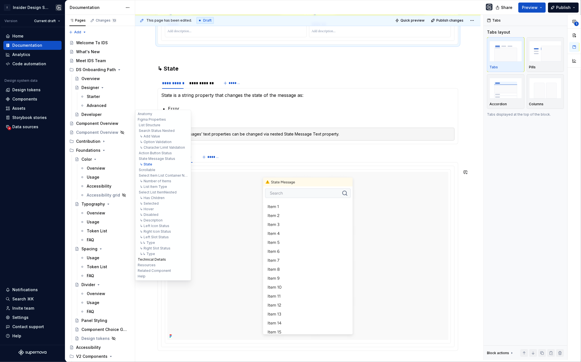
click at [153, 259] on button "Technical Details" at bounding box center [163, 260] width 53 height 6
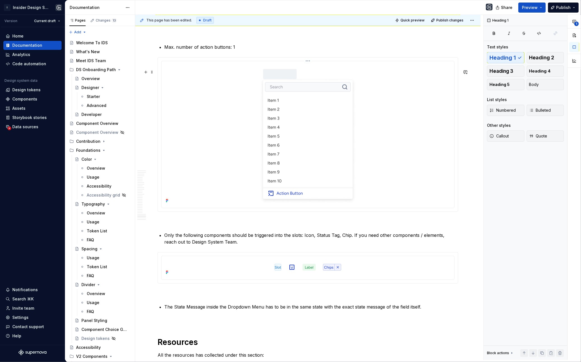
scroll to position [5971, 0]
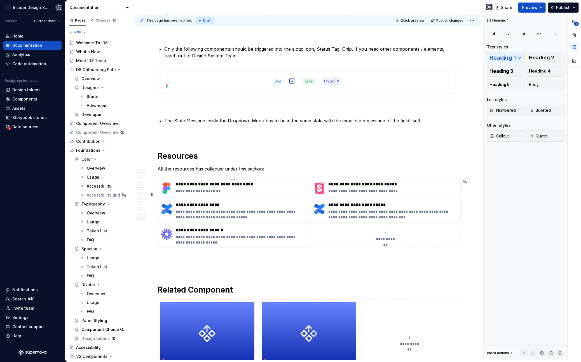
type textarea "*"
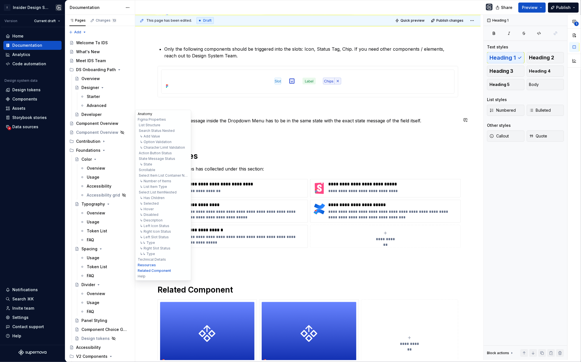
click at [148, 113] on button "Anatomy" at bounding box center [163, 114] width 53 height 6
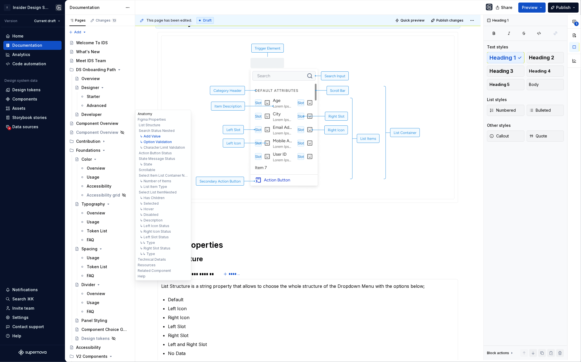
scroll to position [94, 0]
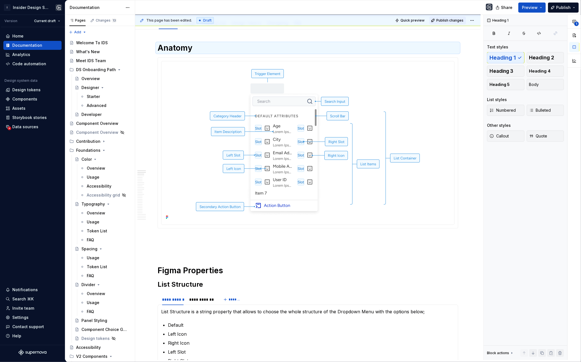
click at [443, 20] on span "Publish changes" at bounding box center [449, 20] width 27 height 4
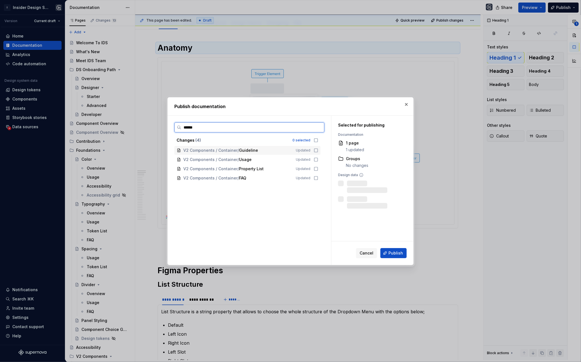
type input "*******"
click at [262, 152] on div "V2 Components / Container / Guideline" at bounding box center [236, 151] width 106 height 6
click at [262, 158] on div "V2 Components / Container / Usage" at bounding box center [236, 160] width 106 height 6
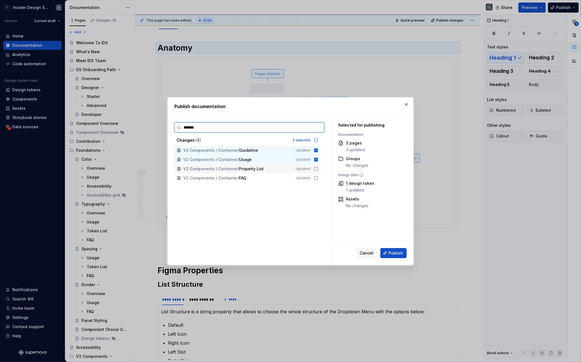
click at [262, 167] on span "Property List" at bounding box center [251, 169] width 25 height 6
click at [262, 177] on div "V2 Components / Container / FAQ" at bounding box center [236, 178] width 106 height 6
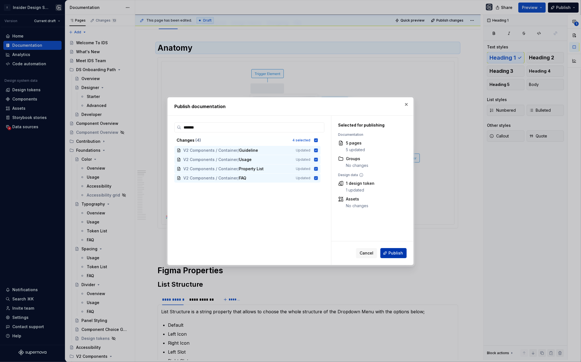
click at [397, 254] on span "Publish" at bounding box center [395, 253] width 15 height 6
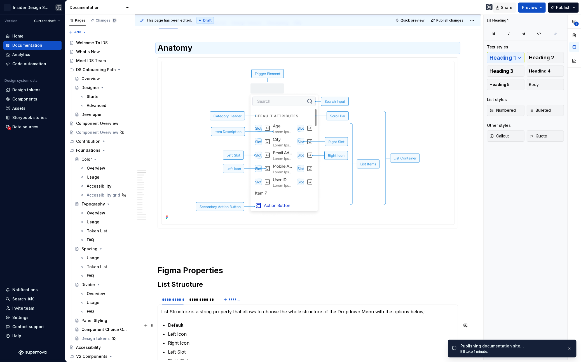
click at [499, 8] on button "Share" at bounding box center [504, 8] width 23 height 10
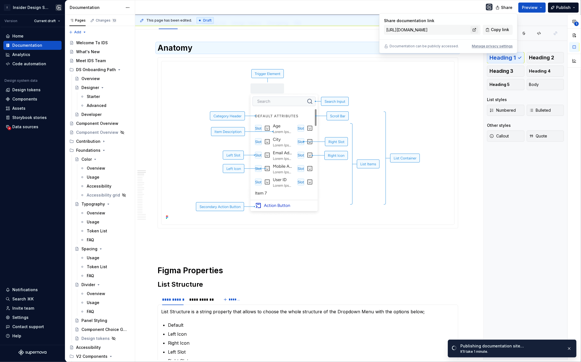
click at [475, 30] on link at bounding box center [475, 30] width 8 height 8
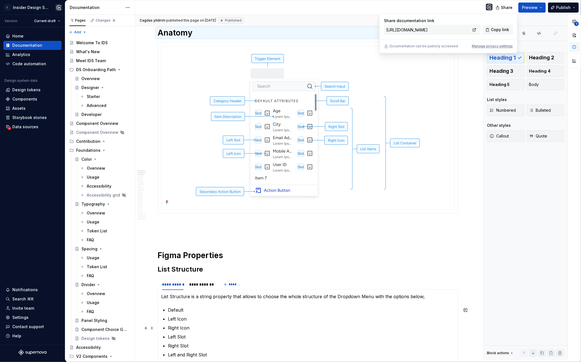
click at [279, 107] on img at bounding box center [307, 127] width 235 height 158
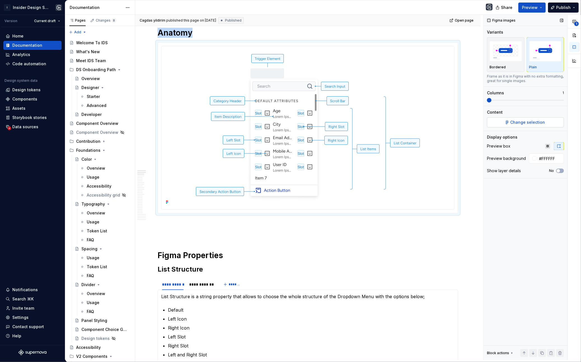
click at [518, 125] on span "Change selection" at bounding box center [528, 123] width 35 height 6
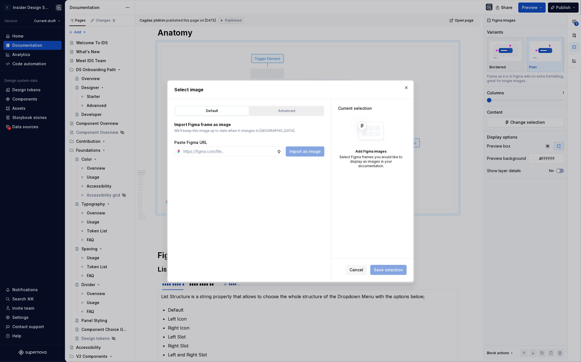
click at [303, 117] on div "Import Figma frame as image We’ll keep this image up to date when it changes in…" at bounding box center [249, 136] width 150 height 40
click at [300, 110] on div "Advanced" at bounding box center [287, 111] width 70 height 6
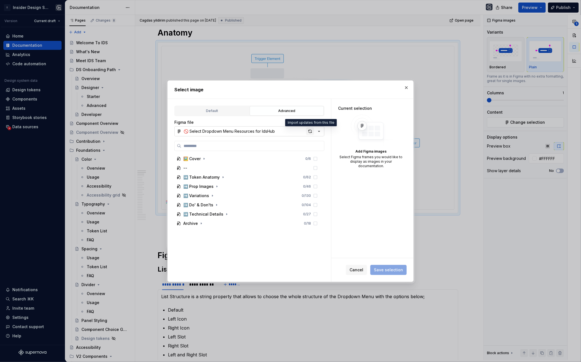
click at [309, 132] on div "button" at bounding box center [310, 131] width 8 height 8
click at [254, 132] on div "🚫 Select Dropdown Menu Resources for IdsHub" at bounding box center [229, 131] width 91 height 6
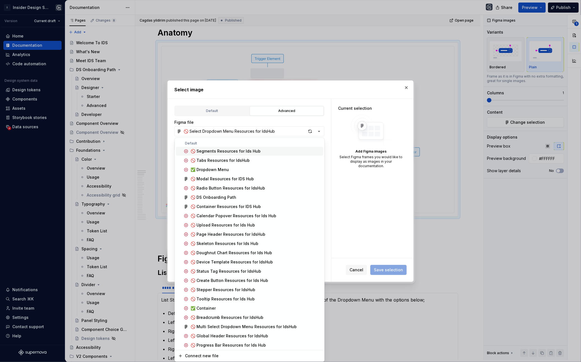
click at [285, 70] on div at bounding box center [290, 181] width 581 height 362
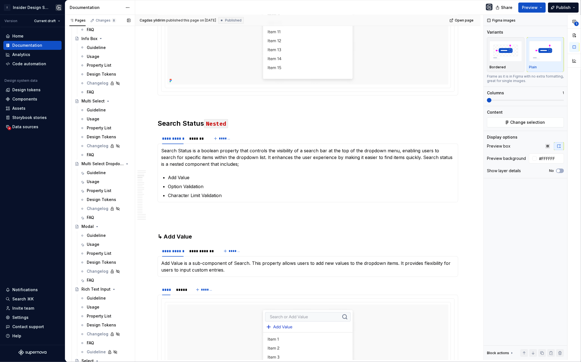
scroll to position [1123, 0]
click at [97, 175] on div "Guideline" at bounding box center [96, 174] width 19 height 6
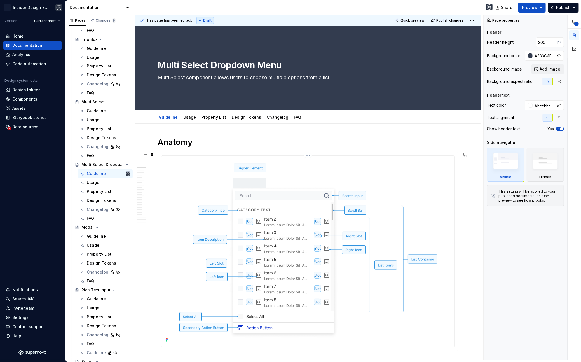
click at [232, 195] on img at bounding box center [308, 251] width 268 height 186
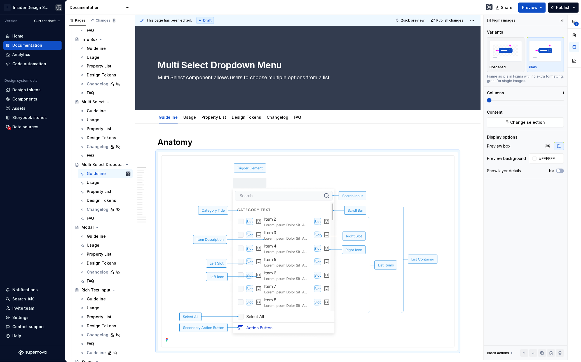
click at [506, 116] on div "Content Change selection" at bounding box center [525, 118] width 77 height 18
click at [506, 120] on button "Change selection" at bounding box center [525, 122] width 77 height 10
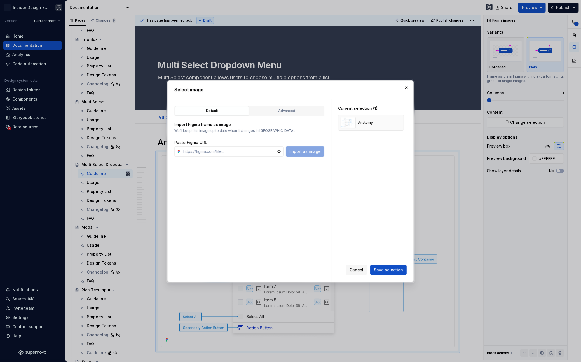
click at [269, 100] on div "Default Advanced Import Figma frame as image We’ll keep this image up to date w…" at bounding box center [249, 190] width 163 height 183
click at [269, 111] on div "Advanced" at bounding box center [287, 111] width 70 height 6
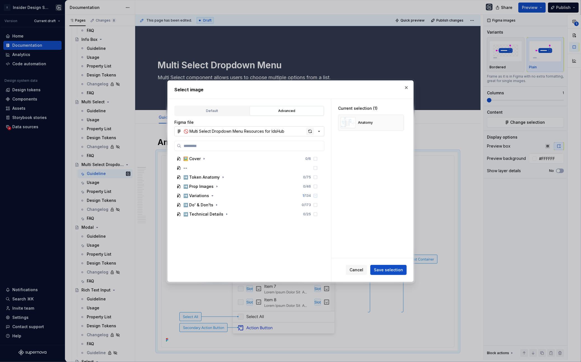
click at [309, 131] on div "button" at bounding box center [310, 131] width 8 height 8
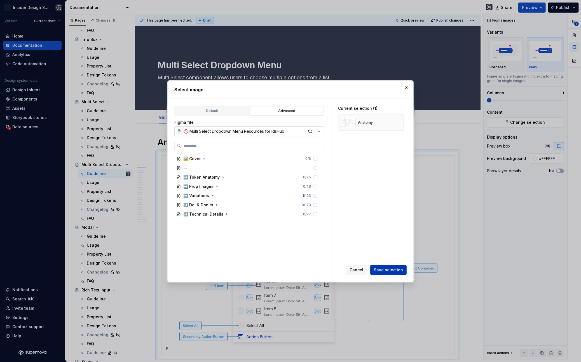
click at [385, 268] on span "Save selection" at bounding box center [388, 270] width 29 height 6
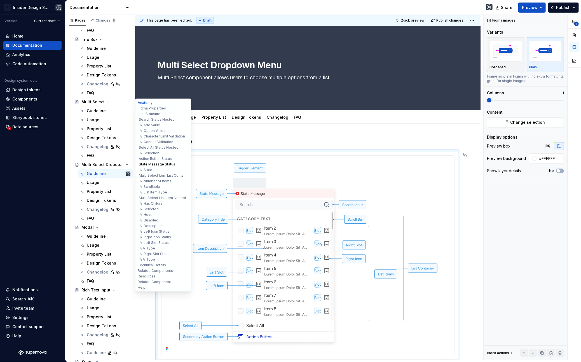
click at [156, 162] on button "State Message Status" at bounding box center [163, 165] width 53 height 6
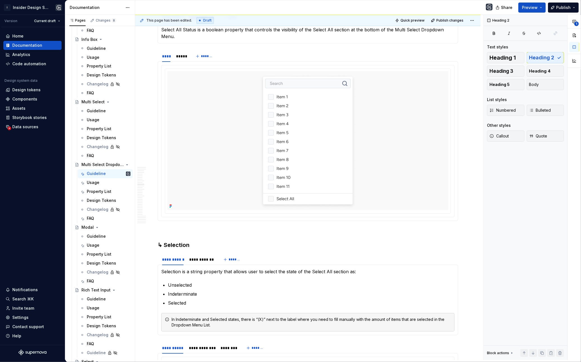
scroll to position [2955, 0]
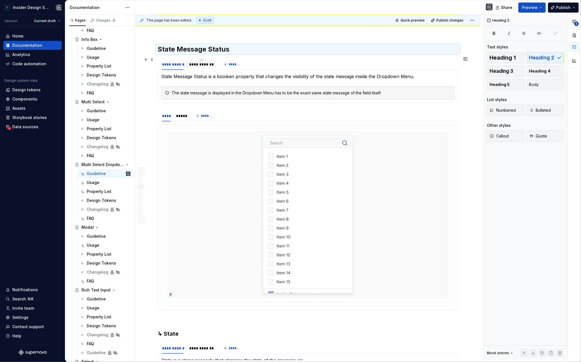
click at [208, 62] on div "**********" at bounding box center [201, 65] width 25 height 6
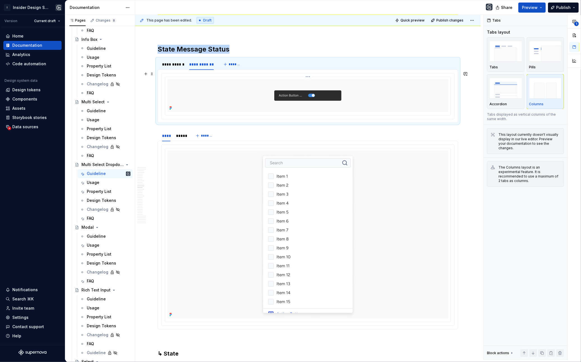
click at [223, 88] on div at bounding box center [307, 95] width 281 height 33
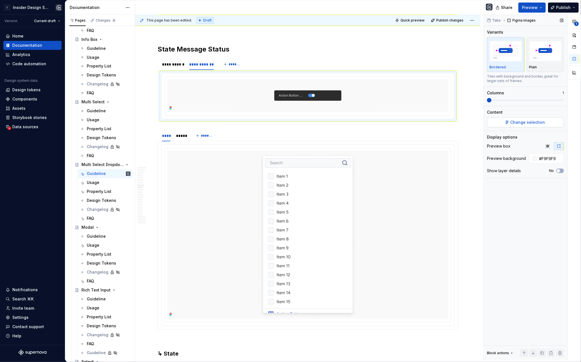
click at [497, 121] on button "Change selection" at bounding box center [525, 122] width 77 height 10
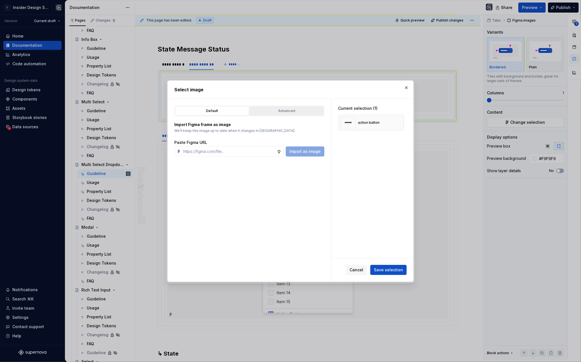
type textarea "*"
click at [286, 107] on button "Advanced" at bounding box center [287, 111] width 74 height 10
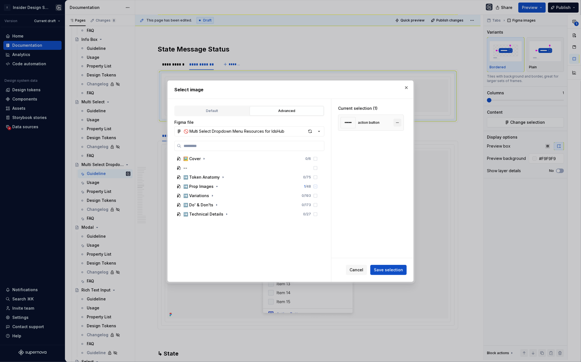
click at [399, 122] on button "button" at bounding box center [398, 123] width 8 height 8
click at [245, 140] on div "Figma file 🚫 Multi Select Dropdown Menu Resources for IdsHub 🖼️ Cover 0 / 6 -- …" at bounding box center [249, 200] width 150 height 161
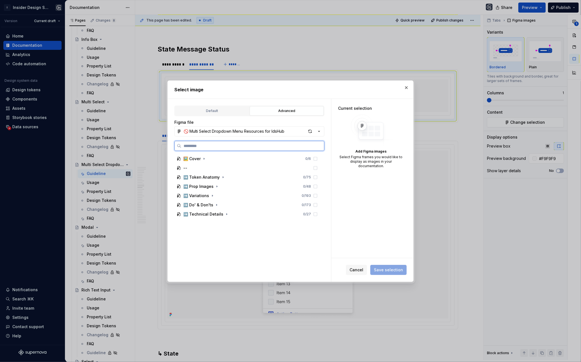
click at [235, 148] on input "search" at bounding box center [252, 146] width 143 height 6
type input "**********"
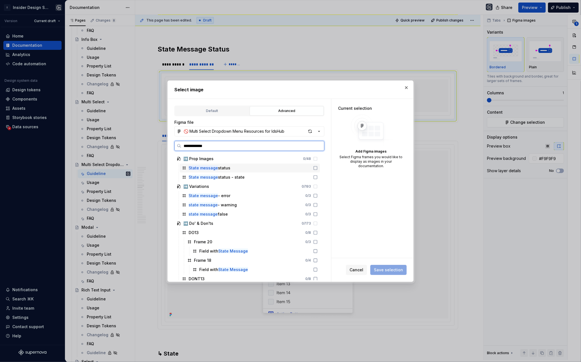
click at [244, 171] on div "State message status" at bounding box center [250, 167] width 140 height 9
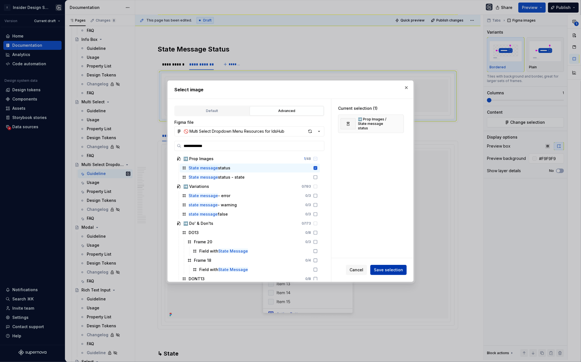
click at [382, 271] on span "Save selection" at bounding box center [388, 270] width 29 height 6
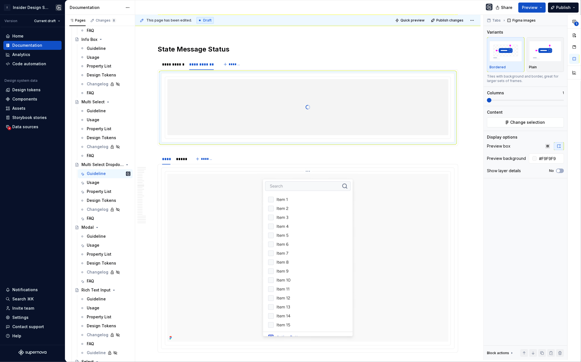
click at [438, 215] on div at bounding box center [307, 258] width 281 height 168
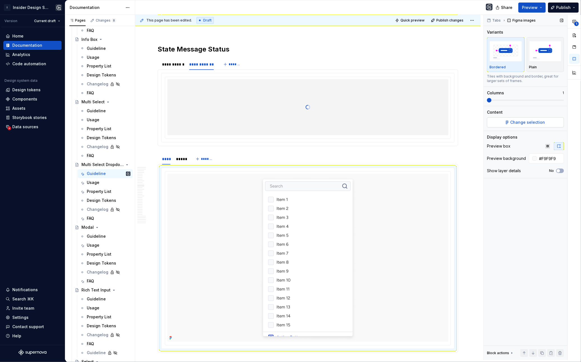
click at [514, 125] on span "Change selection" at bounding box center [528, 123] width 35 height 6
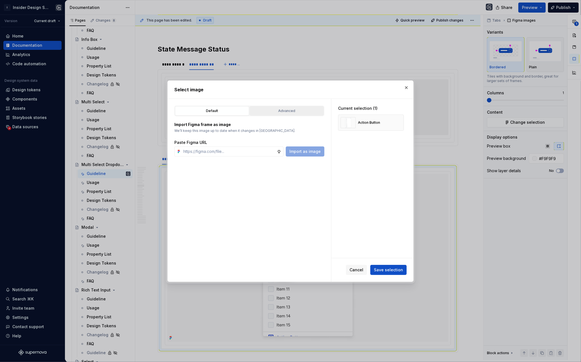
click at [288, 113] on div "Advanced" at bounding box center [287, 111] width 70 height 6
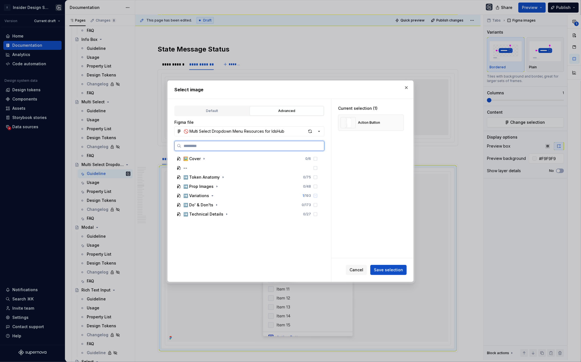
click at [245, 145] on input "search" at bounding box center [252, 146] width 143 height 6
paste input "**********"
type input "**********"
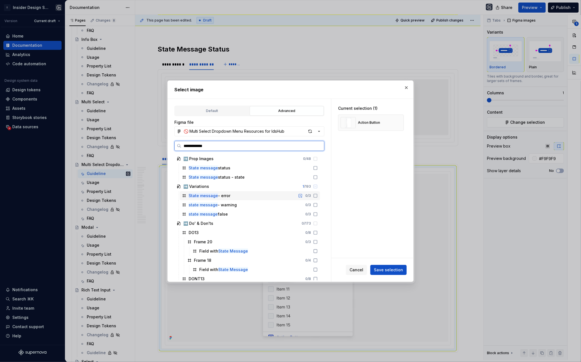
click at [242, 199] on div "State message - error 0 / 3" at bounding box center [250, 195] width 140 height 9
click at [242, 209] on div "state message - warning 0 / 3" at bounding box center [250, 204] width 140 height 9
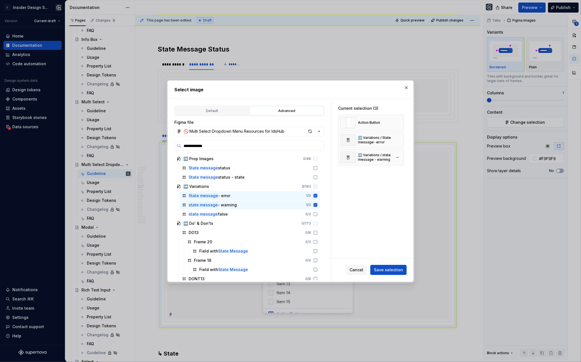
click at [401, 123] on button "button" at bounding box center [398, 123] width 8 height 8
click at [394, 273] on button "Save selection" at bounding box center [388, 270] width 36 height 10
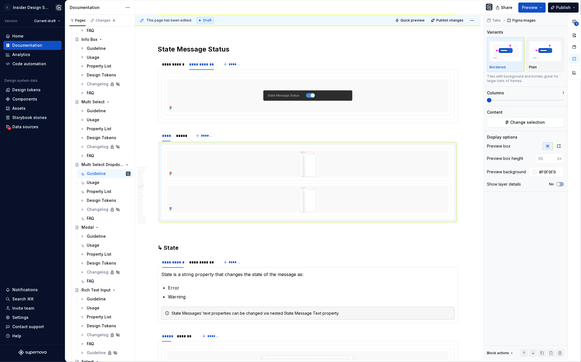
type textarea "*"
click at [561, 145] on icon "button" at bounding box center [559, 146] width 4 height 4
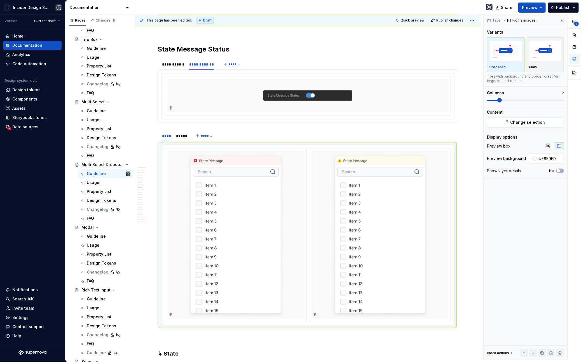
click at [501, 100] on span at bounding box center [525, 100] width 77 height 1
click at [563, 171] on button "No" at bounding box center [560, 170] width 8 height 4
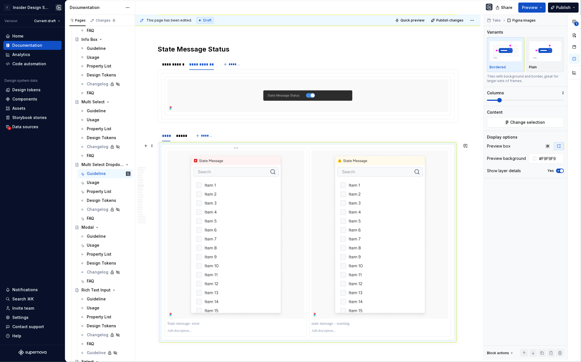
click at [182, 323] on p at bounding box center [235, 324] width 137 height 6
click at [324, 321] on p at bounding box center [380, 324] width 137 height 6
click at [181, 136] on div "*****" at bounding box center [181, 136] width 10 height 6
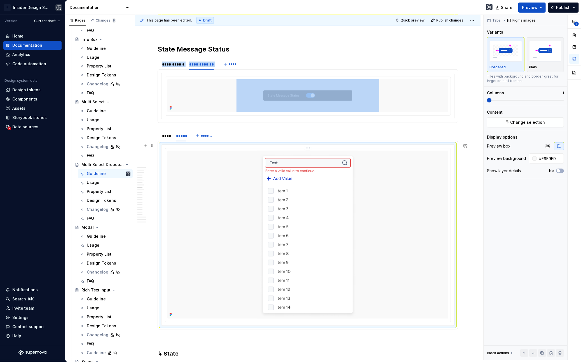
click at [214, 187] on div at bounding box center [307, 235] width 281 height 168
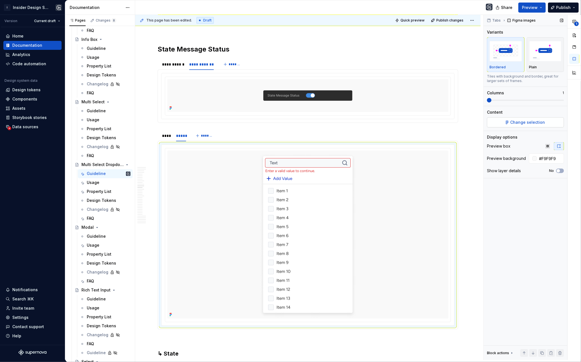
click at [498, 126] on button "Change selection" at bounding box center [525, 122] width 77 height 10
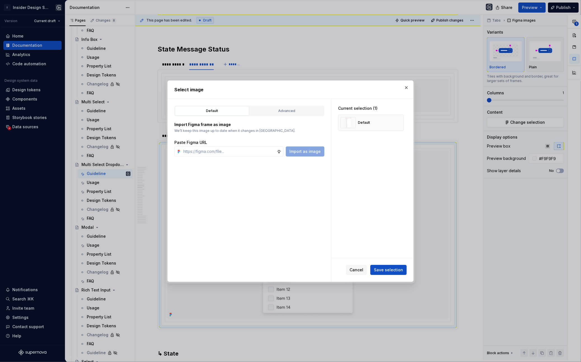
click at [257, 108] on div "Advanced" at bounding box center [287, 111] width 70 height 6
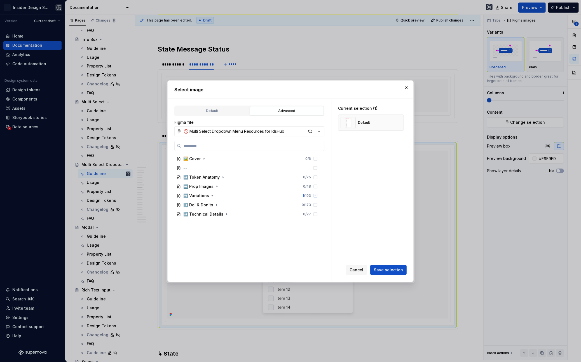
type textarea "*"
click at [397, 124] on button "button" at bounding box center [398, 123] width 8 height 8
click at [278, 141] on label at bounding box center [249, 146] width 150 height 10
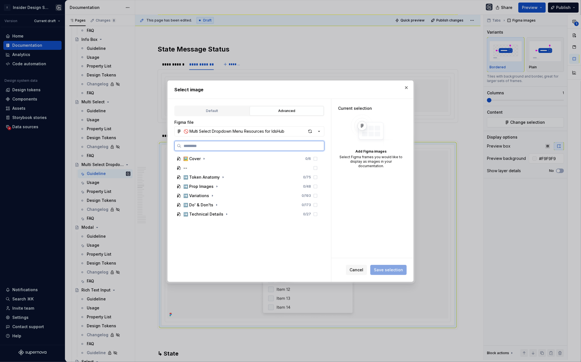
click at [278, 143] on input "search" at bounding box center [252, 146] width 143 height 6
paste input "**********"
type input "**********"
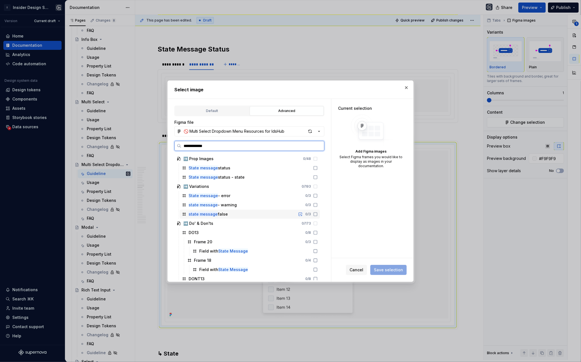
click at [249, 217] on div "state message false 0 / 3" at bounding box center [250, 214] width 140 height 9
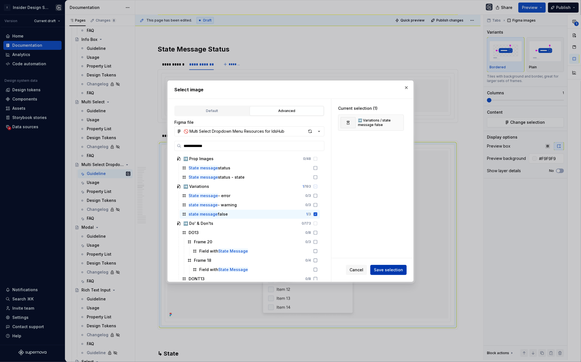
click at [386, 270] on span "Save selection" at bounding box center [388, 270] width 29 height 6
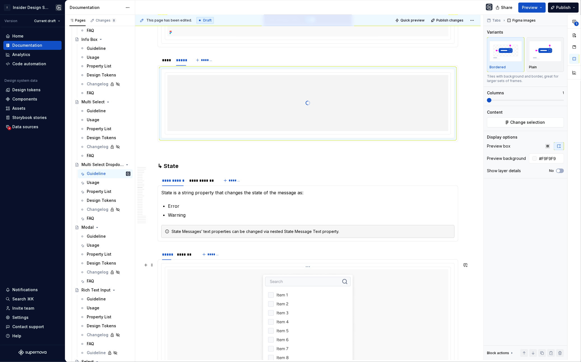
scroll to position [3044, 0]
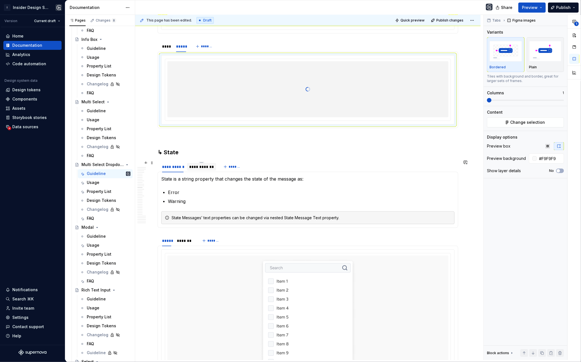
click at [203, 166] on div "**********" at bounding box center [201, 167] width 25 height 6
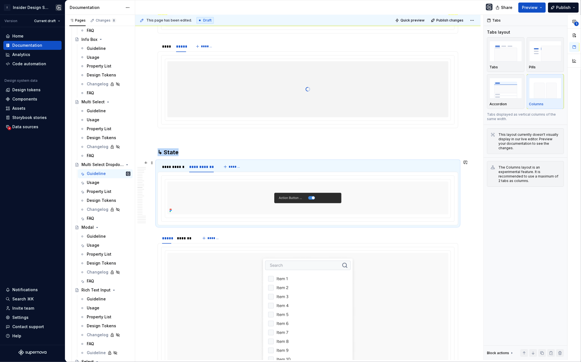
click at [212, 193] on div at bounding box center [307, 198] width 281 height 33
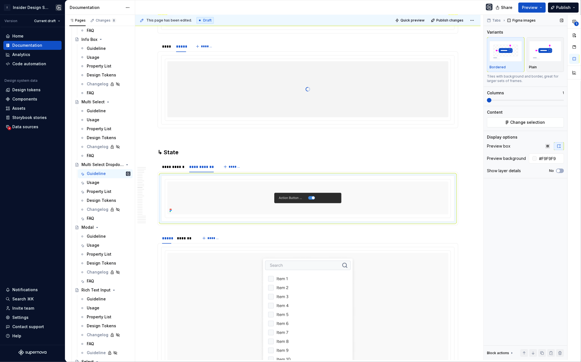
click at [510, 128] on div "Tabs Figma images Variants Bordered Plain Tiles with background and border, gre…" at bounding box center [526, 187] width 84 height 345
click at [510, 122] on button "Change selection" at bounding box center [525, 122] width 77 height 10
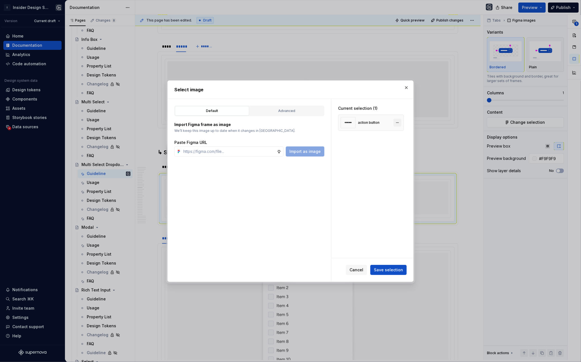
click at [401, 123] on button "button" at bounding box center [398, 123] width 8 height 8
click at [288, 118] on div "Import Figma frame as image We’ll keep this image up to date when it changes in…" at bounding box center [249, 136] width 150 height 40
click at [286, 114] on button "Advanced" at bounding box center [287, 111] width 74 height 10
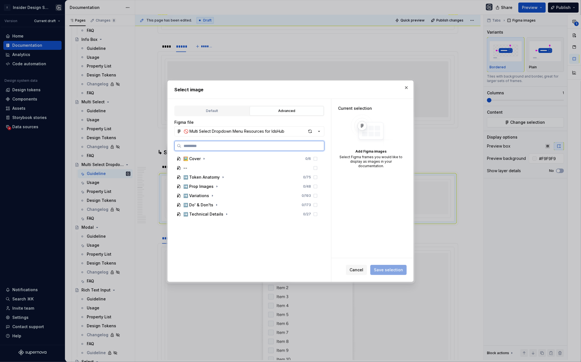
click at [275, 146] on input "search" at bounding box center [252, 146] width 143 height 6
paste input "**********"
type input "**********"
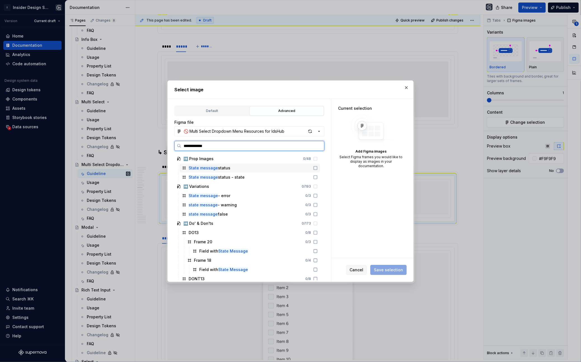
click at [246, 172] on div "State message status" at bounding box center [250, 167] width 140 height 9
drag, startPoint x: 247, startPoint y: 175, endPoint x: 247, endPoint y: 172, distance: 3.1
click at [247, 176] on div "State message status - state" at bounding box center [250, 177] width 140 height 9
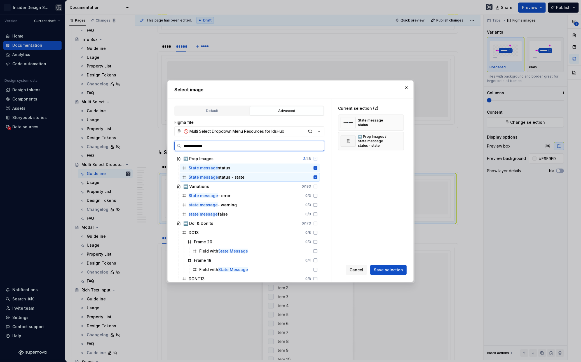
click at [247, 168] on div "State message status" at bounding box center [250, 167] width 140 height 9
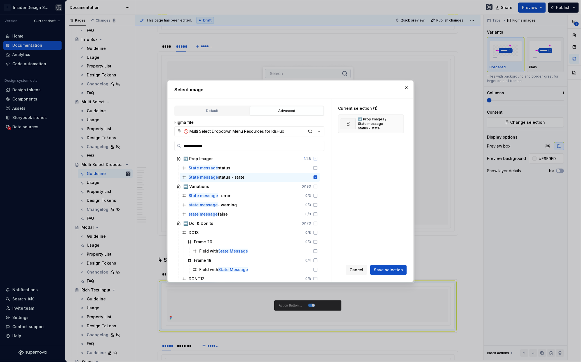
click at [389, 270] on span "Save selection" at bounding box center [388, 270] width 29 height 6
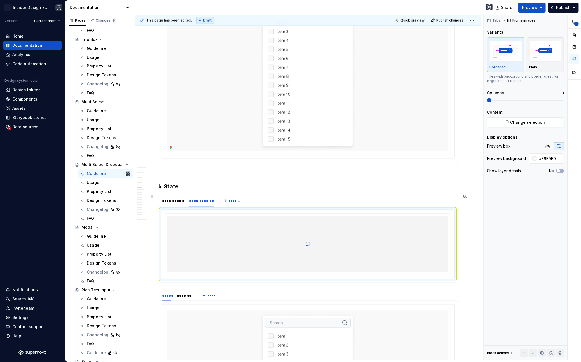
scroll to position [3148, 0]
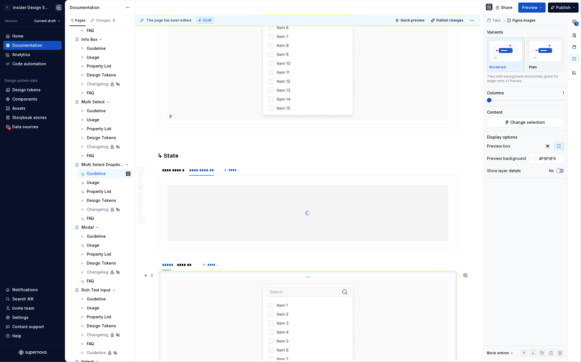
click at [305, 310] on img at bounding box center [308, 364] width 101 height 168
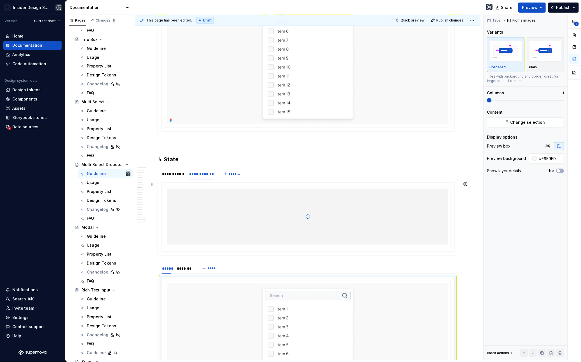
scroll to position [3163, 0]
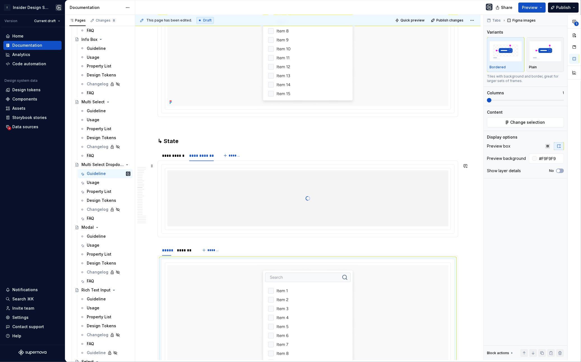
click at [210, 190] on div at bounding box center [307, 198] width 281 height 56
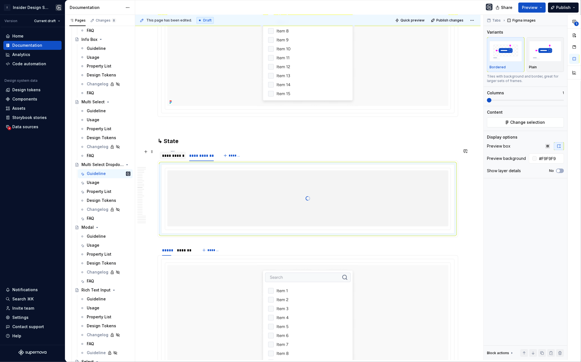
scroll to position [3055, 0]
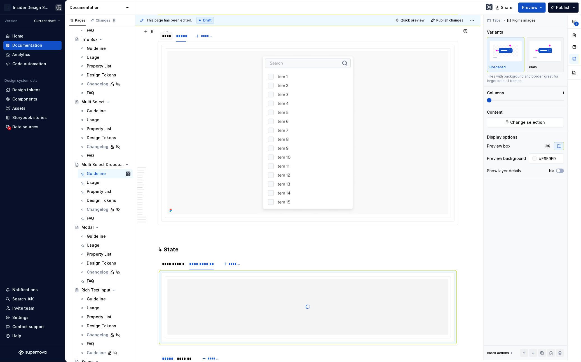
click at [167, 37] on div "****" at bounding box center [166, 36] width 13 height 8
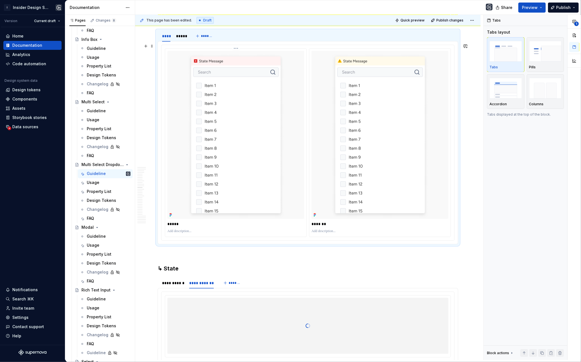
click at [202, 108] on img at bounding box center [236, 135] width 101 height 168
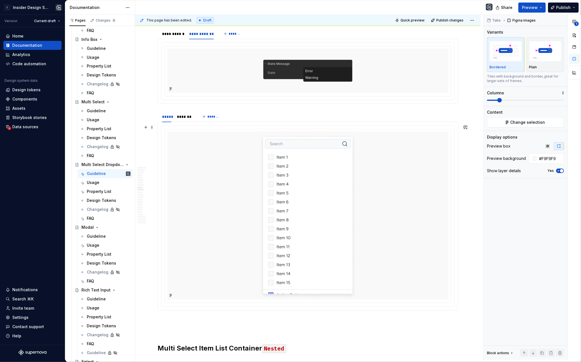
scroll to position [3304, 0]
click at [194, 131] on div at bounding box center [307, 215] width 281 height 168
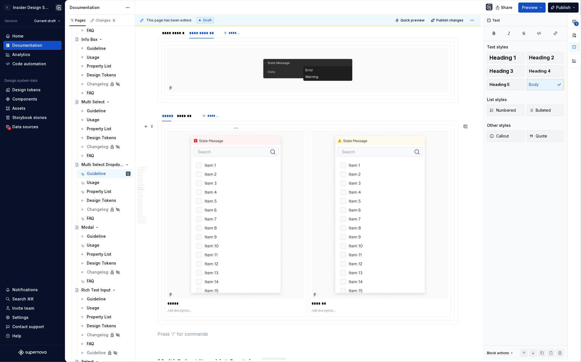
click at [236, 174] on img at bounding box center [236, 215] width 101 height 168
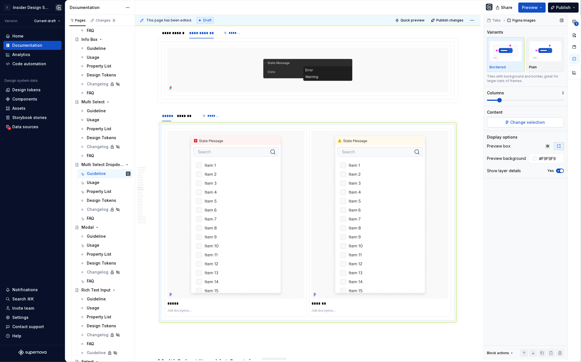
click at [526, 122] on span "Change selection" at bounding box center [528, 123] width 35 height 6
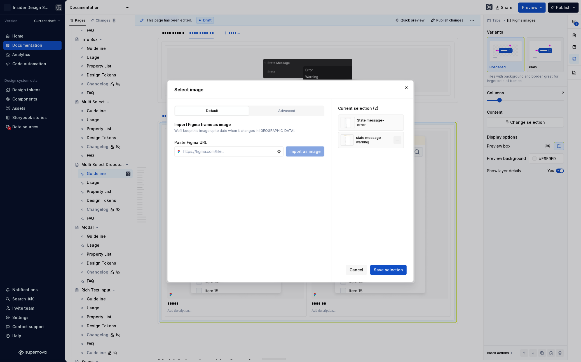
click at [401, 141] on button "button" at bounding box center [398, 140] width 8 height 8
click at [390, 269] on span "Save selection" at bounding box center [388, 270] width 29 height 6
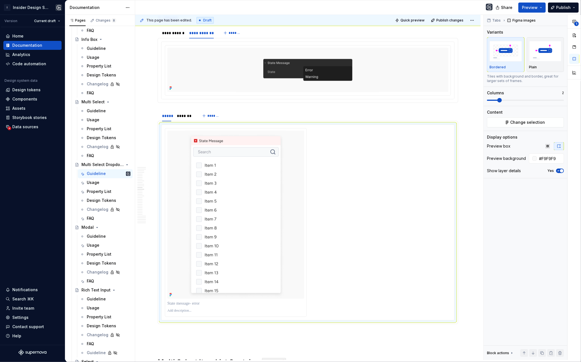
click at [490, 101] on span at bounding box center [525, 100] width 77 height 4
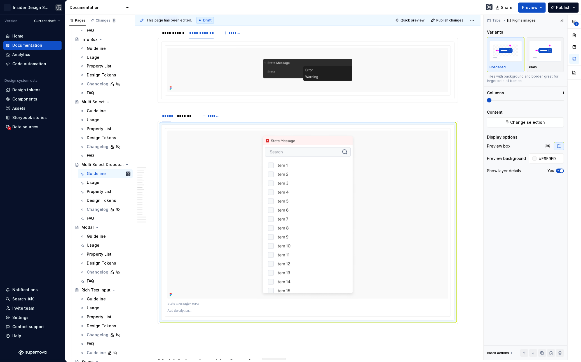
click at [563, 170] on span "button" at bounding box center [561, 170] width 3 height 3
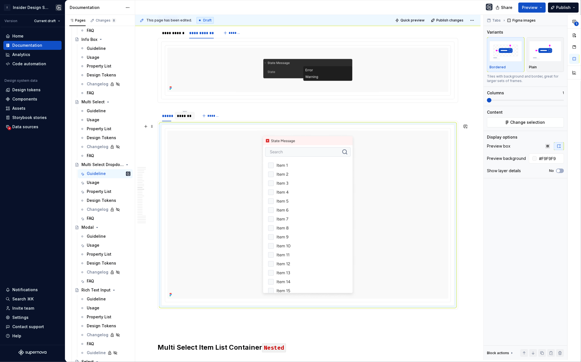
click at [179, 113] on div "*******" at bounding box center [185, 116] width 16 height 6
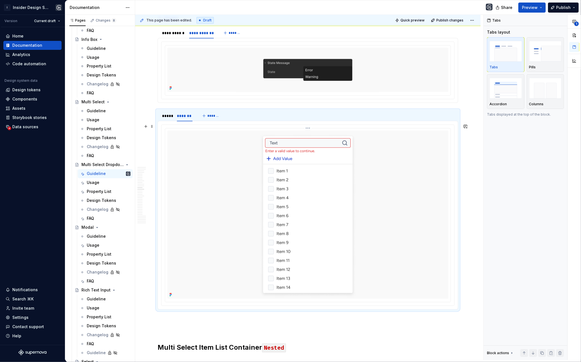
click at [212, 153] on div at bounding box center [307, 215] width 281 height 168
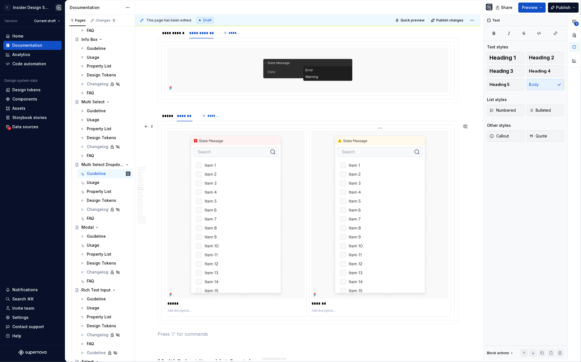
click at [410, 163] on img at bounding box center [380, 215] width 101 height 168
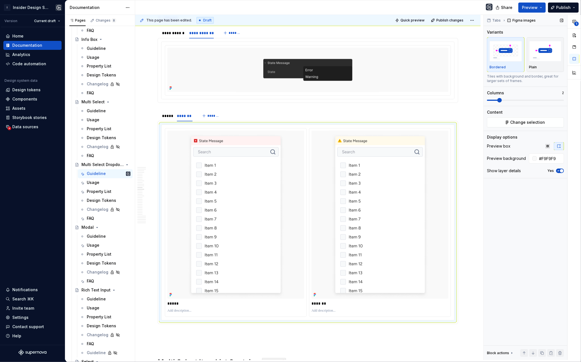
click at [490, 102] on span at bounding box center [525, 100] width 77 height 4
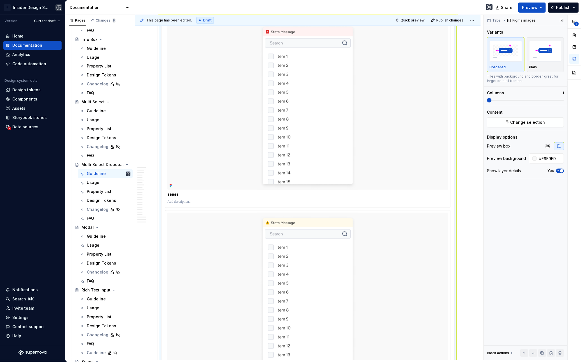
click at [515, 127] on div "Tabs Figma images Variants Bordered Plain Tiles with background and border, gre…" at bounding box center [526, 187] width 84 height 345
click at [509, 116] on div "Content Change selection" at bounding box center [525, 118] width 77 height 18
click at [507, 121] on button "Change selection" at bounding box center [525, 122] width 77 height 10
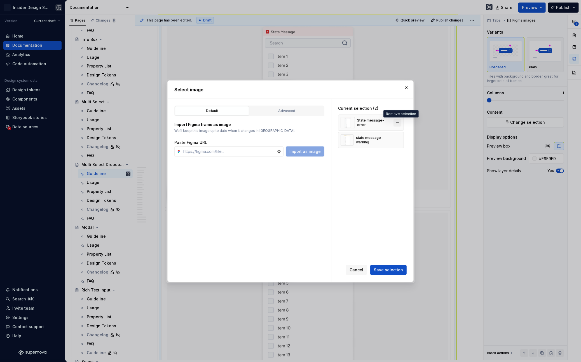
click at [399, 124] on button "button" at bounding box center [398, 123] width 8 height 8
click at [394, 273] on button "Save selection" at bounding box center [388, 270] width 36 height 10
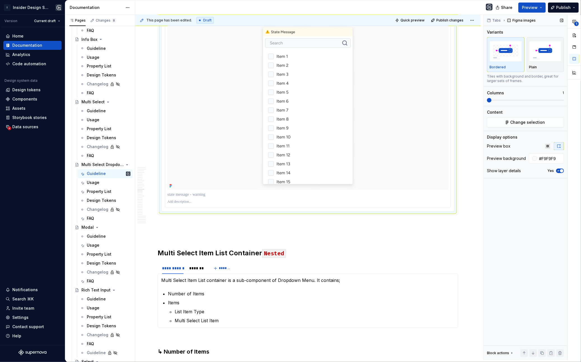
click at [560, 173] on button "Yes" at bounding box center [560, 170] width 8 height 4
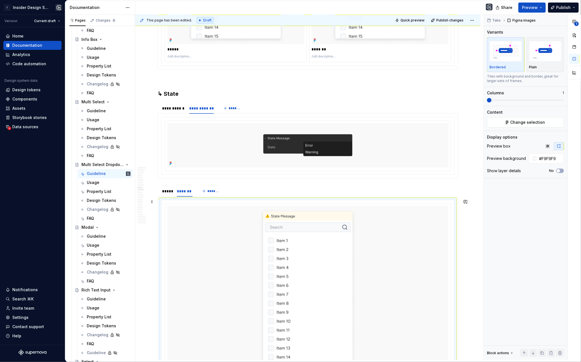
scroll to position [3299, 0]
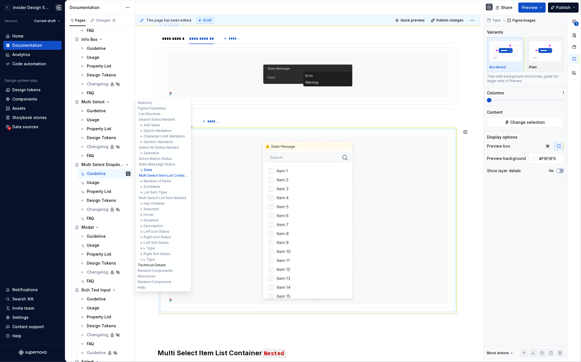
click at [153, 265] on button "Technical Details" at bounding box center [163, 265] width 53 height 6
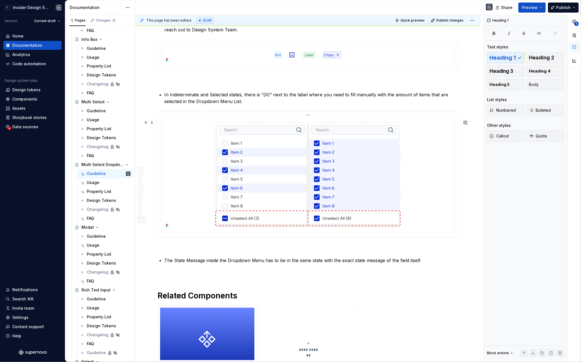
scroll to position [7179, 0]
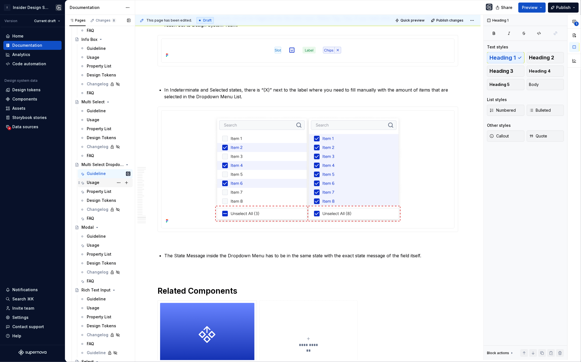
click at [95, 180] on div "Usage" at bounding box center [93, 183] width 13 height 6
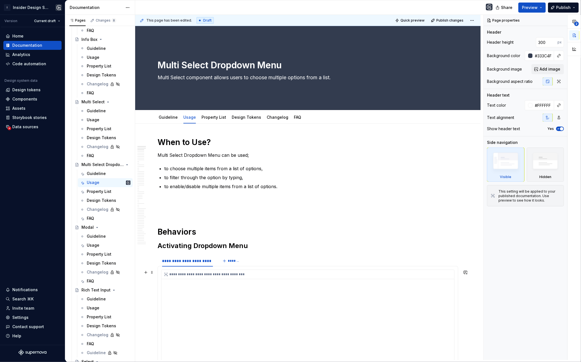
scroll to position [102, 0]
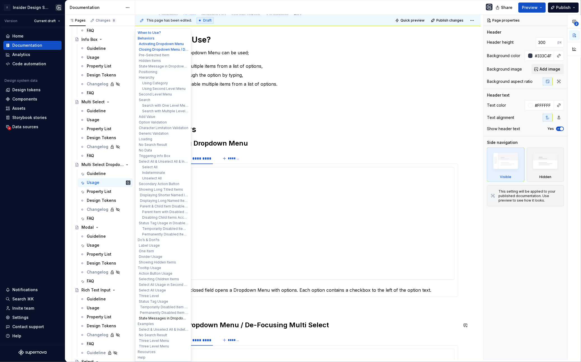
click at [159, 318] on button "State Messages in Dropdown Menu" at bounding box center [163, 318] width 53 height 6
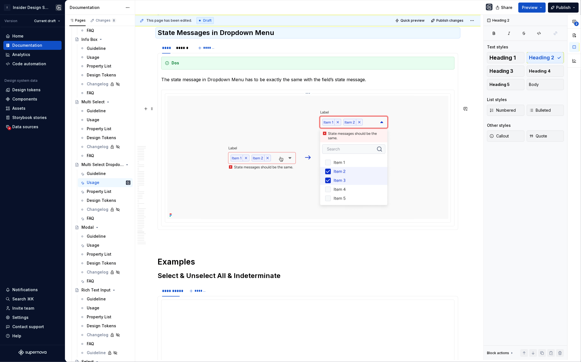
scroll to position [8353, 0]
click at [182, 50] on div "******" at bounding box center [182, 47] width 12 height 6
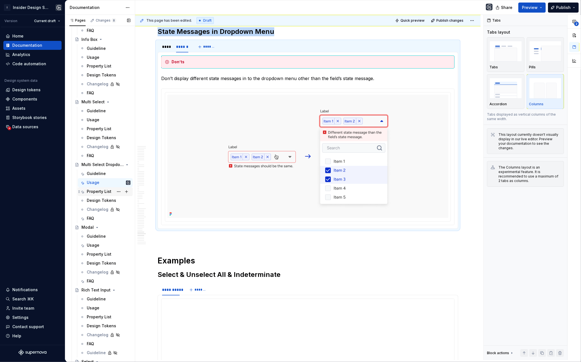
click at [97, 191] on div "Property List" at bounding box center [99, 192] width 25 height 6
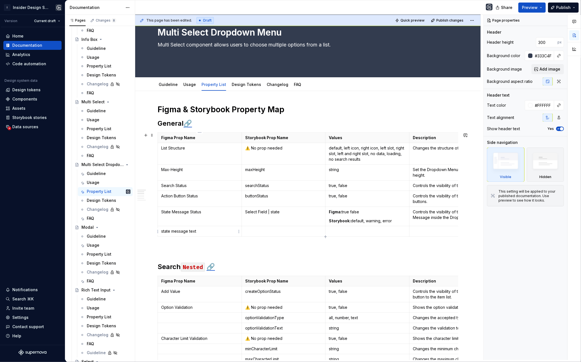
click at [200, 230] on p "state message text" at bounding box center [199, 231] width 77 height 6
type textarea "*"
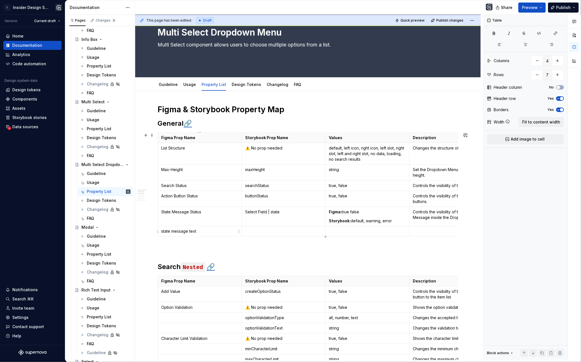
click at [186, 233] on p "state message text" at bounding box center [199, 231] width 77 height 6
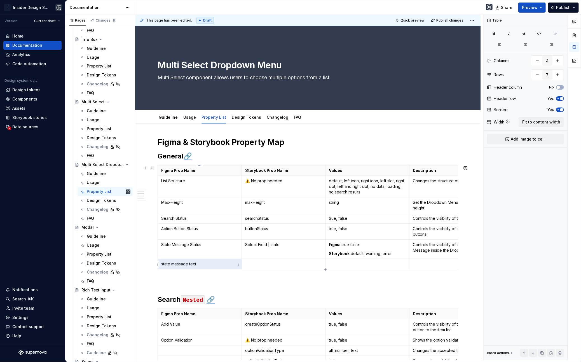
click at [187, 263] on p "state message text" at bounding box center [199, 264] width 77 height 6
click at [265, 263] on p at bounding box center [283, 264] width 77 height 6
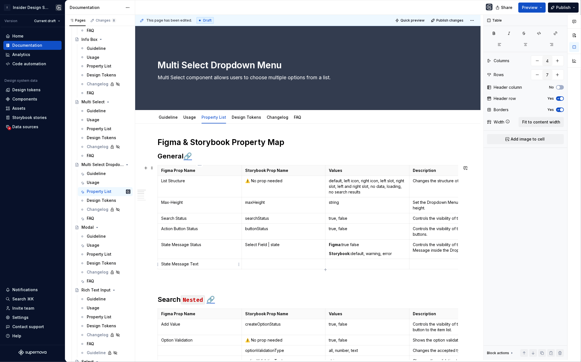
click at [177, 264] on p "State Message Text" at bounding box center [199, 264] width 77 height 6
click at [257, 265] on p at bounding box center [283, 264] width 77 height 6
click at [341, 261] on td at bounding box center [368, 264] width 84 height 10
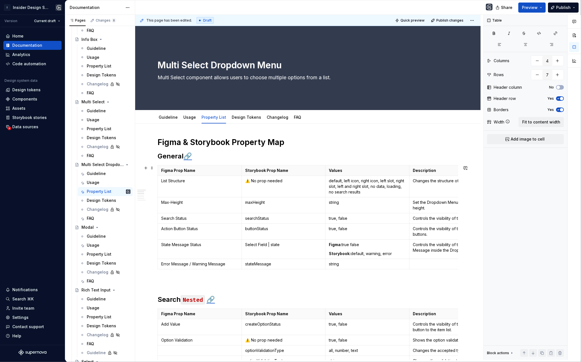
scroll to position [0, 32]
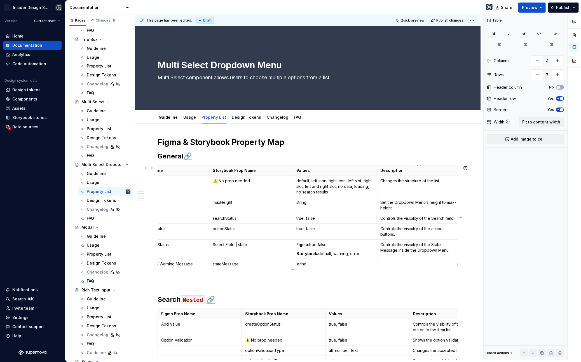
click at [405, 263] on p at bounding box center [418, 264] width 77 height 6
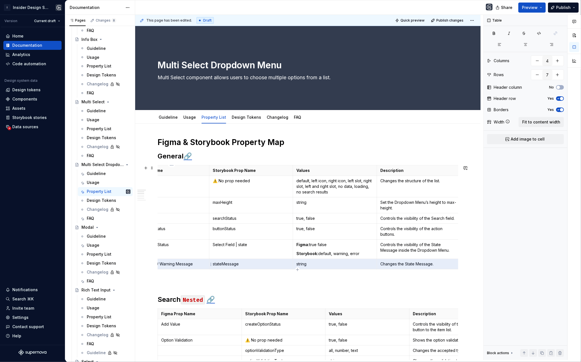
scroll to position [0, 0]
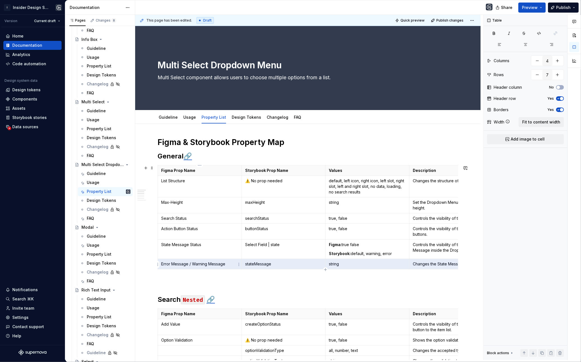
drag, startPoint x: 446, startPoint y: 266, endPoint x: 164, endPoint y: 265, distance: 282.1
click at [164, 265] on tr "Error Message / Warning Message stateMessage string Changes the State Message." at bounding box center [326, 264] width 336 height 10
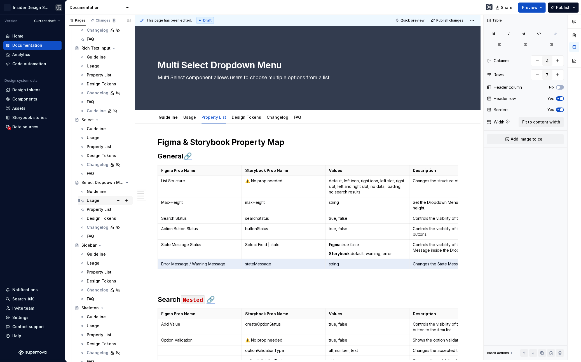
scroll to position [1368, 0]
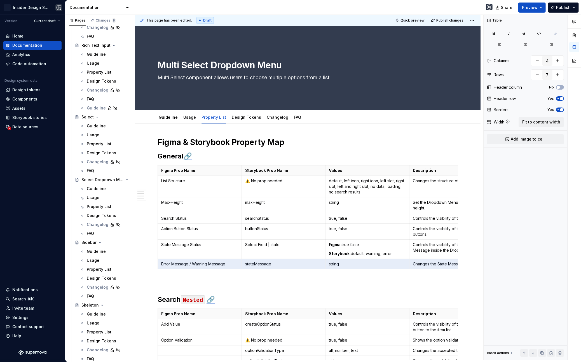
click at [95, 204] on div "Property List" at bounding box center [99, 207] width 25 height 6
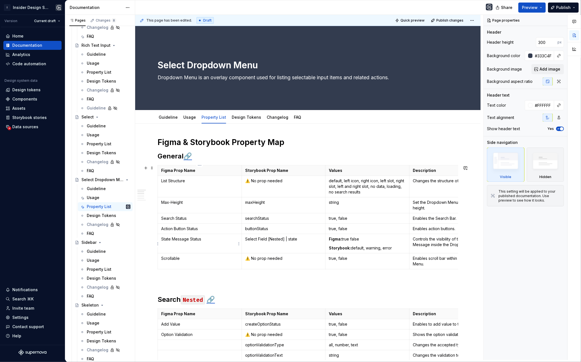
click at [182, 242] on p "State Message Status" at bounding box center [199, 239] width 77 height 6
type textarea "*"
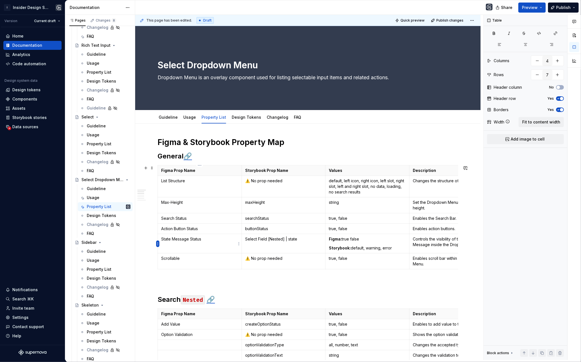
click at [158, 244] on html "I Insider Design System Version Current draft Home Documentation Analytics Code…" at bounding box center [290, 181] width 581 height 362
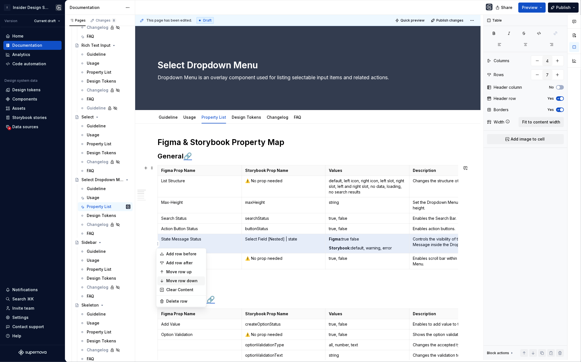
click at [181, 278] on div "Move row down" at bounding box center [185, 281] width 36 height 6
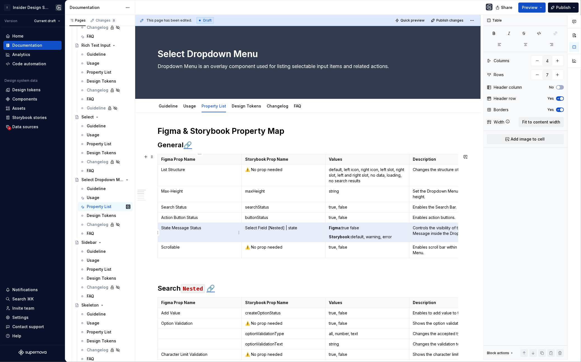
click at [160, 233] on td "State Message Status" at bounding box center [200, 232] width 84 height 19
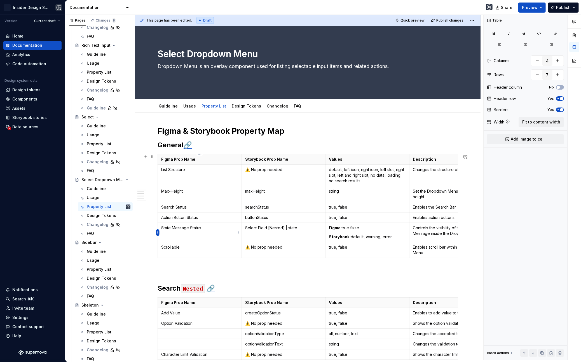
click at [158, 233] on html "I Insider Design System Version Current draft Home Documentation Analytics Code…" at bounding box center [290, 181] width 581 height 362
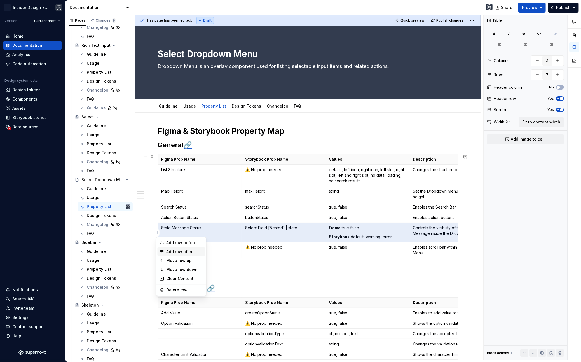
click at [181, 249] on div "Add row after" at bounding box center [185, 252] width 36 height 6
type input "8"
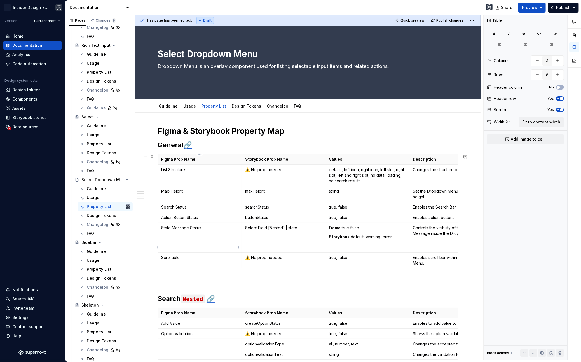
click at [187, 248] on p at bounding box center [199, 247] width 77 height 6
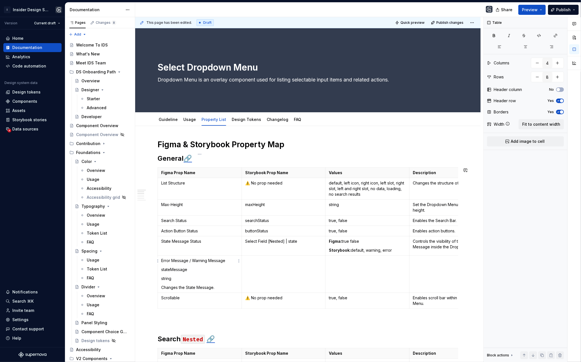
scroll to position [11, 0]
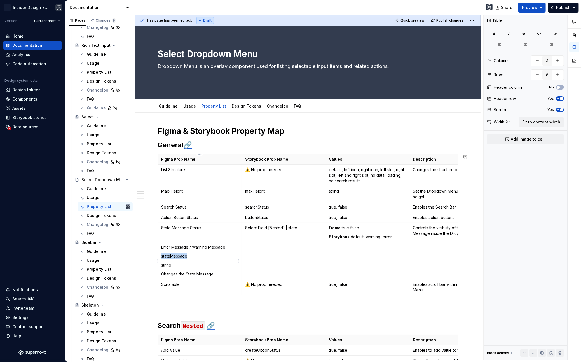
click at [181, 256] on p "stateMessage" at bounding box center [199, 256] width 77 height 6
click at [259, 253] on td at bounding box center [284, 260] width 84 height 37
click at [165, 266] on p "string" at bounding box center [199, 265] width 77 height 6
click at [387, 261] on td at bounding box center [368, 260] width 84 height 37
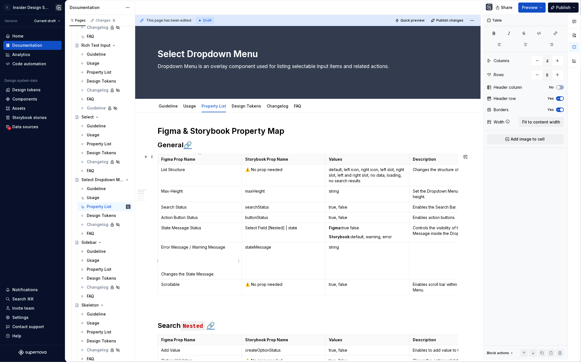
click at [177, 276] on p "Changes the State Message." at bounding box center [199, 274] width 77 height 6
click at [175, 275] on p "Changes the State Message." at bounding box center [199, 274] width 77 height 6
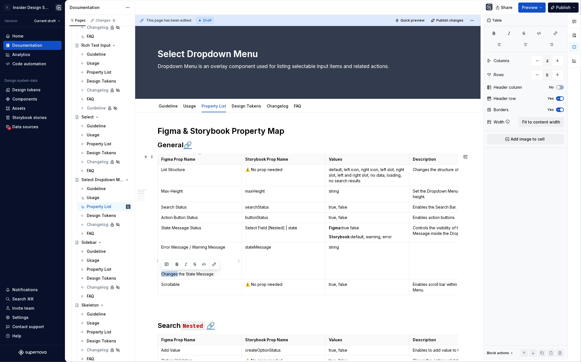
click at [175, 275] on p "Changes the State Message." at bounding box center [199, 274] width 77 height 6
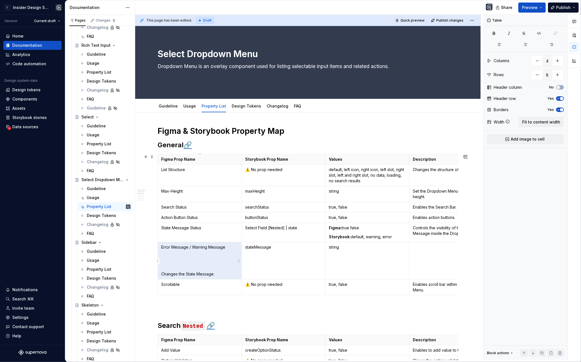
click at [202, 275] on p "Changes the State Message." at bounding box center [199, 274] width 77 height 6
drag, startPoint x: 219, startPoint y: 275, endPoint x: 162, endPoint y: 275, distance: 57.4
click at [162, 275] on p "Changes the State Message." at bounding box center [199, 274] width 77 height 6
drag, startPoint x: 161, startPoint y: 273, endPoint x: 218, endPoint y: 274, distance: 57.1
click at [219, 274] on p "Changes the State Message." at bounding box center [199, 274] width 77 height 6
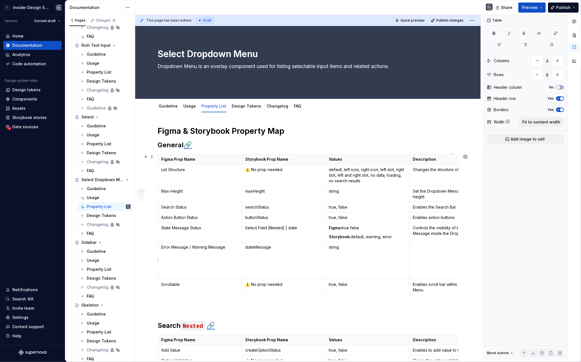
click at [454, 258] on td at bounding box center [451, 260] width 84 height 37
click at [183, 264] on p at bounding box center [199, 265] width 77 height 6
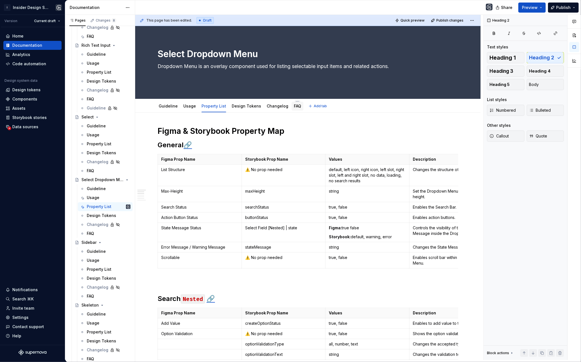
click at [294, 107] on link "FAQ" at bounding box center [297, 106] width 7 height 5
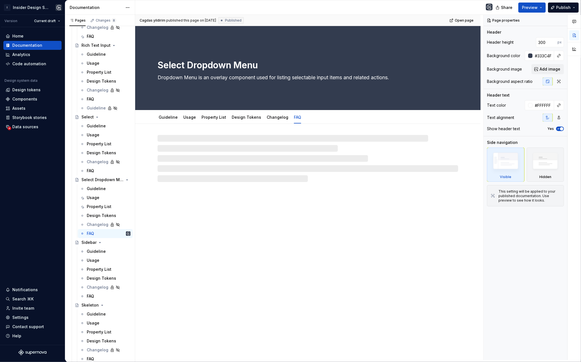
type textarea "*"
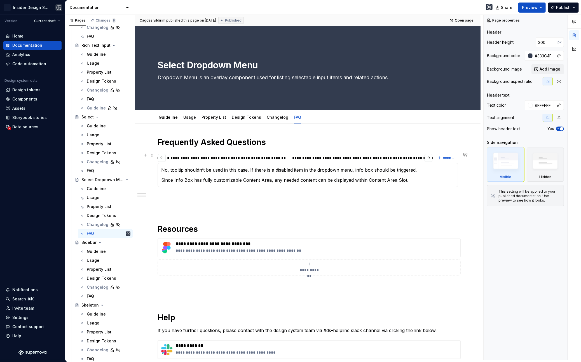
scroll to position [0, 1287]
click at [383, 156] on div "**********" at bounding box center [378, 158] width 107 height 6
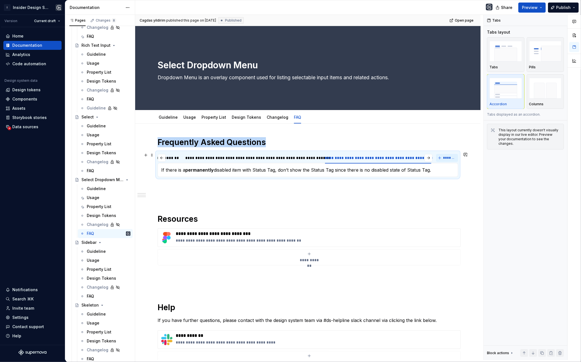
click at [449, 156] on span "*******" at bounding box center [449, 158] width 13 height 4
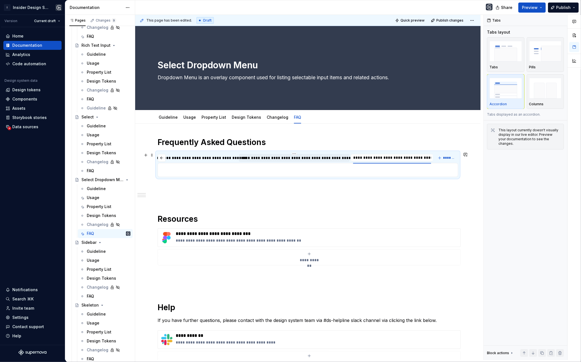
scroll to position [0, 0]
type input "**********"
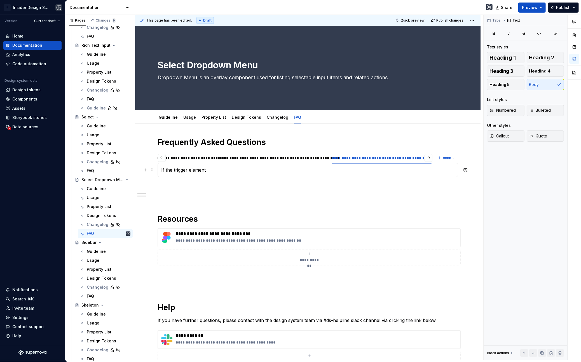
drag, startPoint x: 173, startPoint y: 168, endPoint x: 176, endPoint y: 174, distance: 6.3
click at [173, 168] on p "If the trigger element" at bounding box center [307, 170] width 293 height 7
click at [245, 170] on p "If Select which is trigger element" at bounding box center [307, 170] width 293 height 7
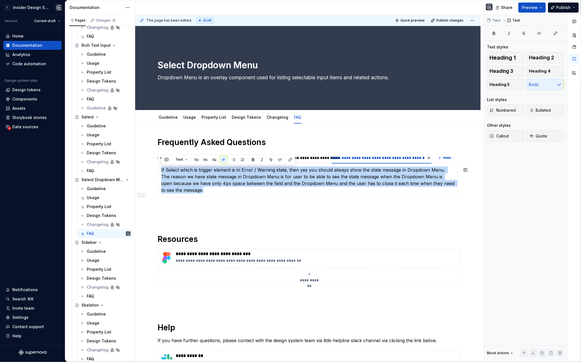
copy p "If Select which is trigger element is in Error / Warning state, then yes you sh…"
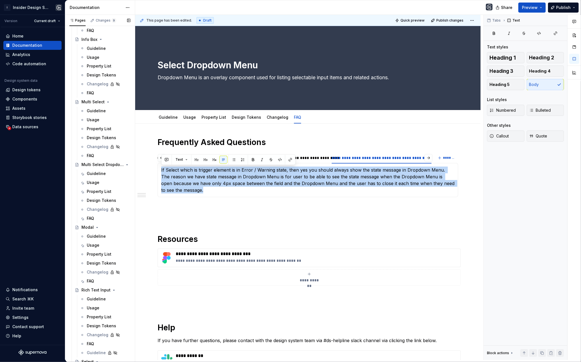
scroll to position [1122, 0]
click at [95, 220] on div "FAQ" at bounding box center [109, 219] width 44 height 8
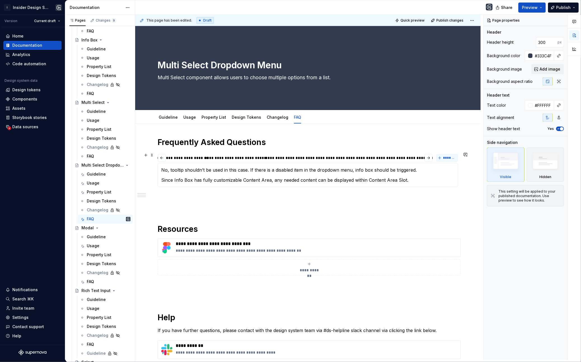
click at [454, 160] on span "*******" at bounding box center [449, 158] width 13 height 4
type textarea "*"
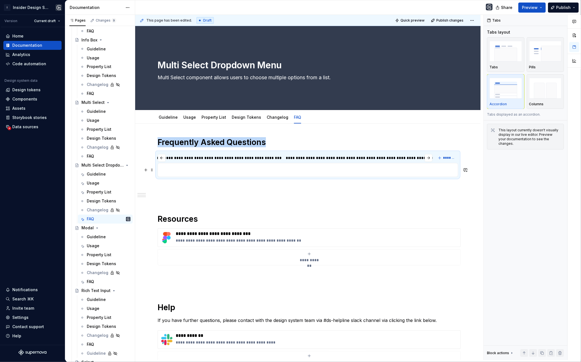
scroll to position [0, 1955]
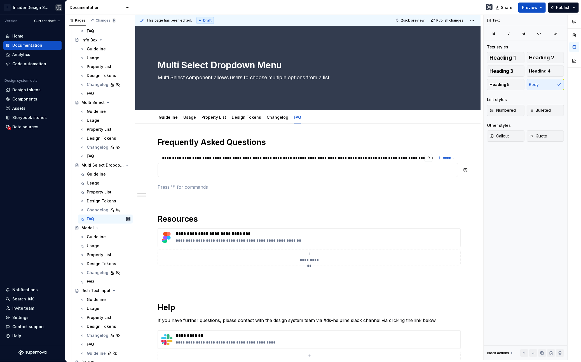
click at [403, 169] on p at bounding box center [307, 170] width 293 height 7
click at [395, 167] on p at bounding box center [307, 170] width 293 height 7
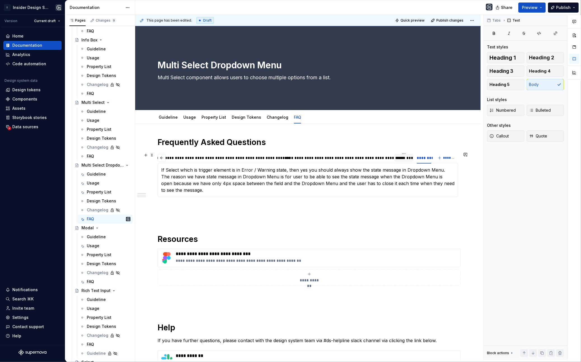
click at [406, 158] on div "********" at bounding box center [404, 158] width 15 height 6
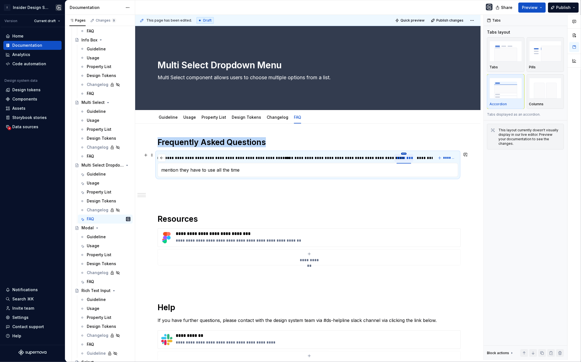
click at [403, 154] on html "I Insider Design System Version Current draft Home Documentation Analytics Code…" at bounding box center [290, 181] width 581 height 362
click at [418, 198] on div "Delete tab" at bounding box center [429, 200] width 36 height 6
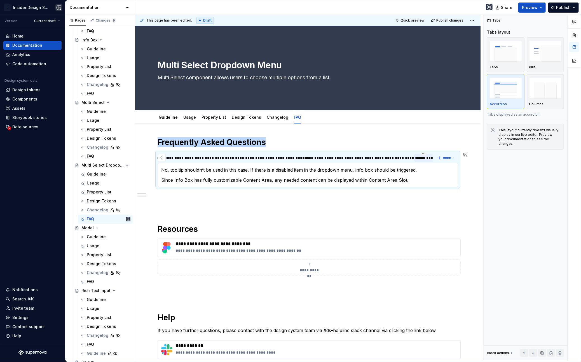
click at [421, 160] on div "********" at bounding box center [423, 158] width 15 height 6
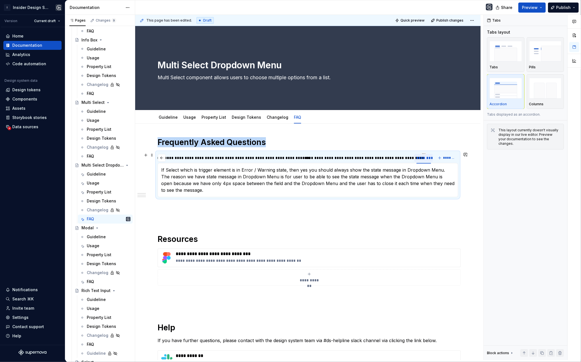
click at [421, 160] on div "********" at bounding box center [423, 158] width 15 height 6
type input "**********"
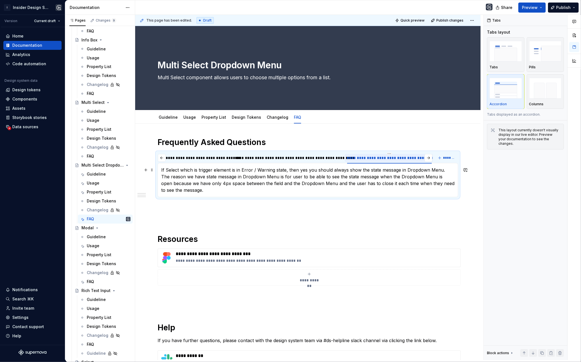
click at [167, 170] on p "If Select which is trigger element is in Error / Warning state, then yes you sh…" at bounding box center [307, 180] width 293 height 27
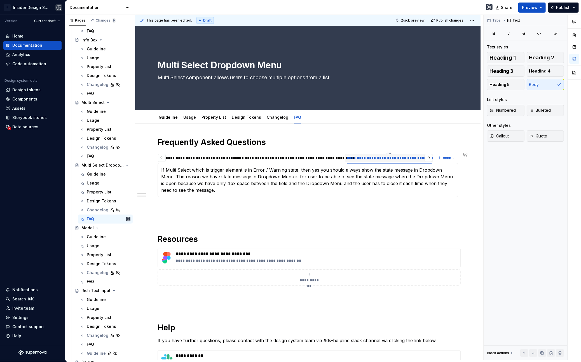
click at [262, 199] on div "**********" at bounding box center [308, 262] width 301 height 250
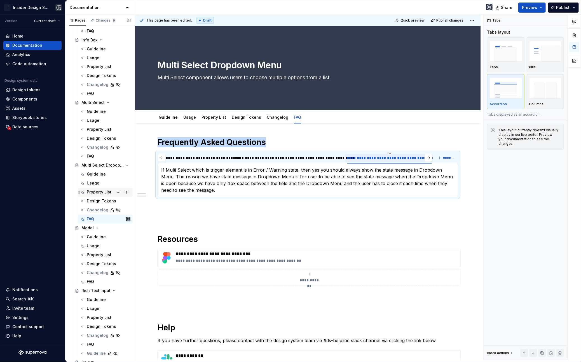
click at [100, 192] on div "Property List" at bounding box center [99, 192] width 25 height 6
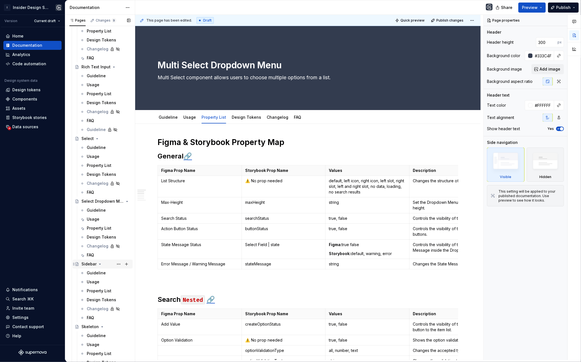
scroll to position [1337, 0]
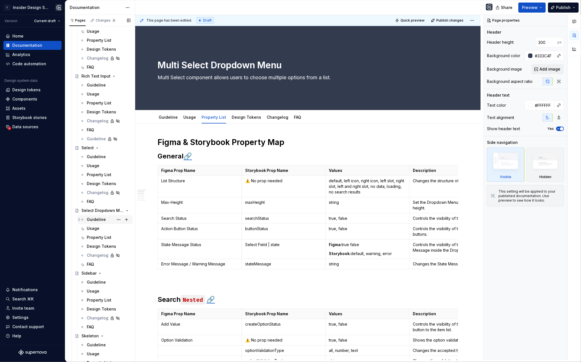
click at [93, 218] on div "Guideline" at bounding box center [96, 220] width 19 height 6
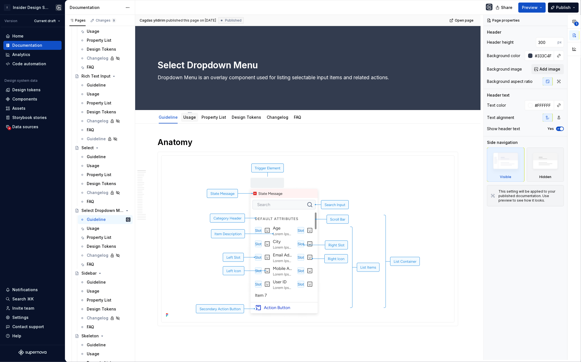
click at [193, 118] on link "Usage" at bounding box center [189, 117] width 13 height 5
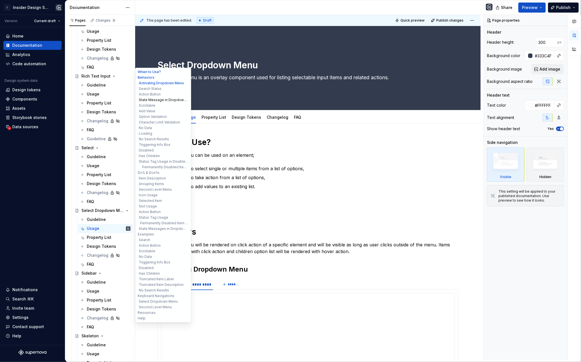
click at [159, 100] on button "State Message in Dropdown Menu" at bounding box center [163, 100] width 53 height 6
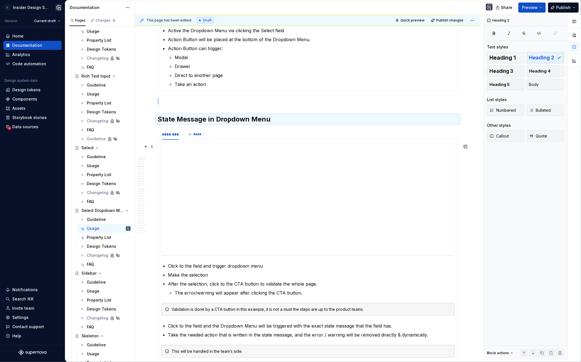
scroll to position [893, 0]
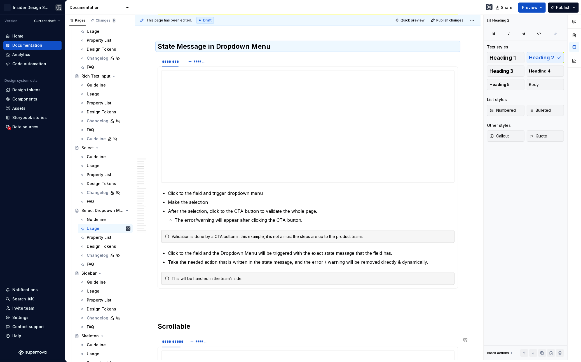
type textarea "*"
